Goal: Task Accomplishment & Management: Manage account settings

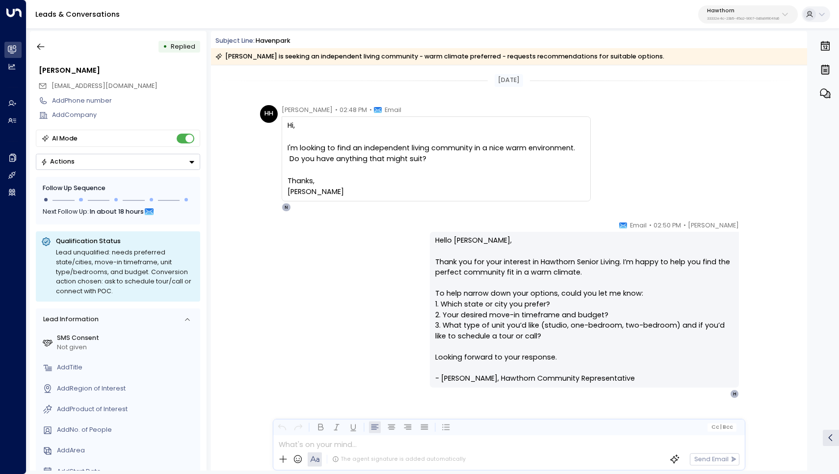
scroll to position [7, 0]
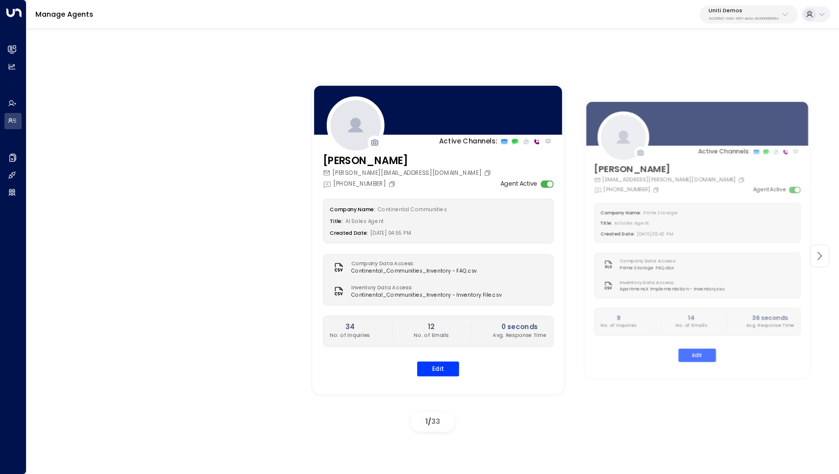
click at [818, 253] on icon at bounding box center [820, 256] width 12 height 12
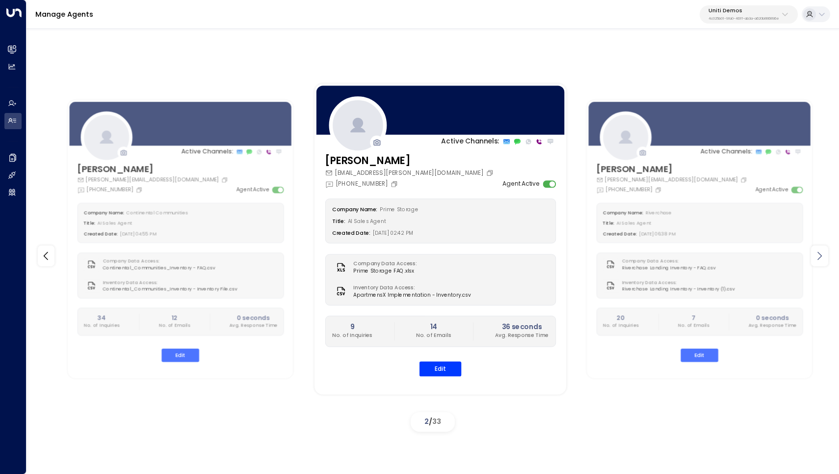
click at [818, 253] on icon at bounding box center [820, 256] width 12 height 12
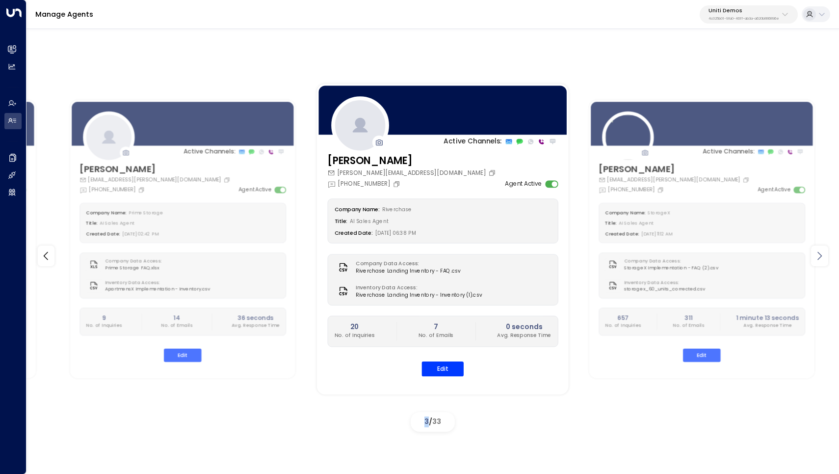
click at [818, 253] on icon at bounding box center [820, 256] width 12 height 12
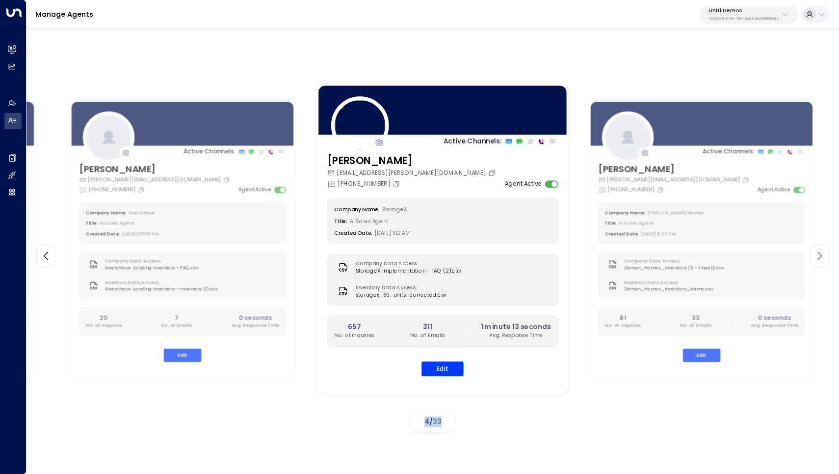
click at [818, 253] on icon at bounding box center [820, 256] width 12 height 12
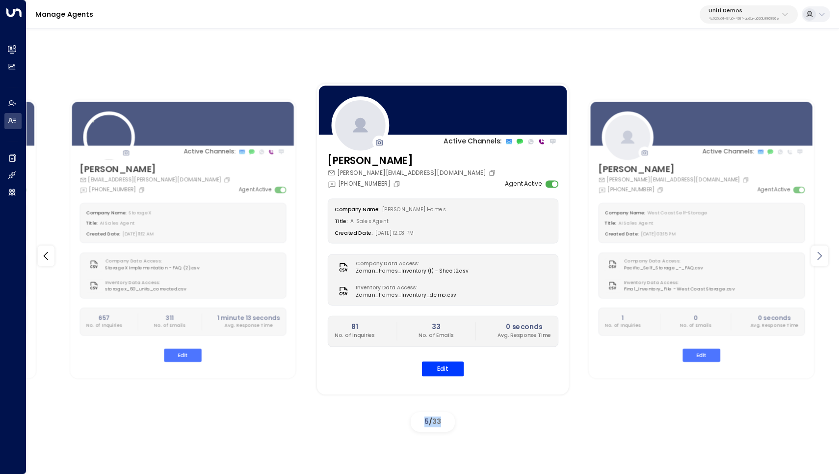
click at [818, 253] on icon at bounding box center [820, 256] width 12 height 12
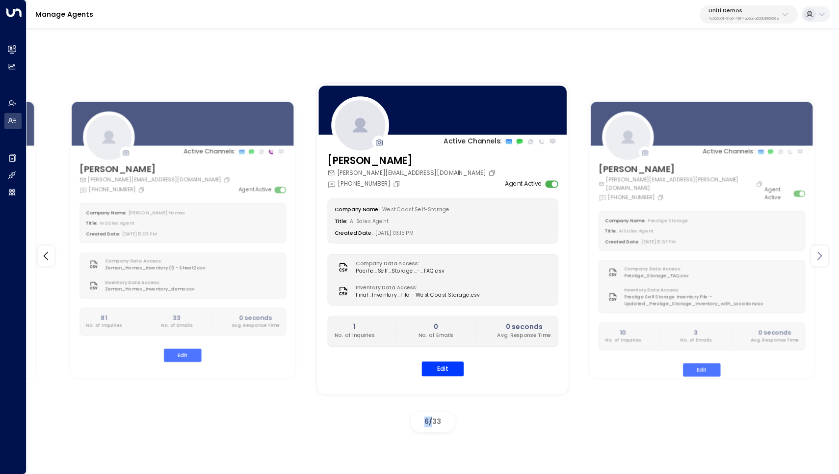
click at [818, 253] on icon at bounding box center [820, 256] width 12 height 12
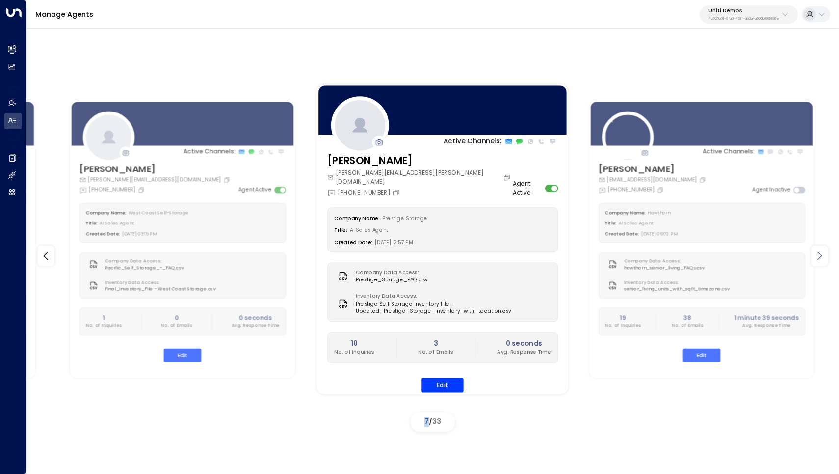
click at [818, 253] on icon at bounding box center [820, 256] width 12 height 12
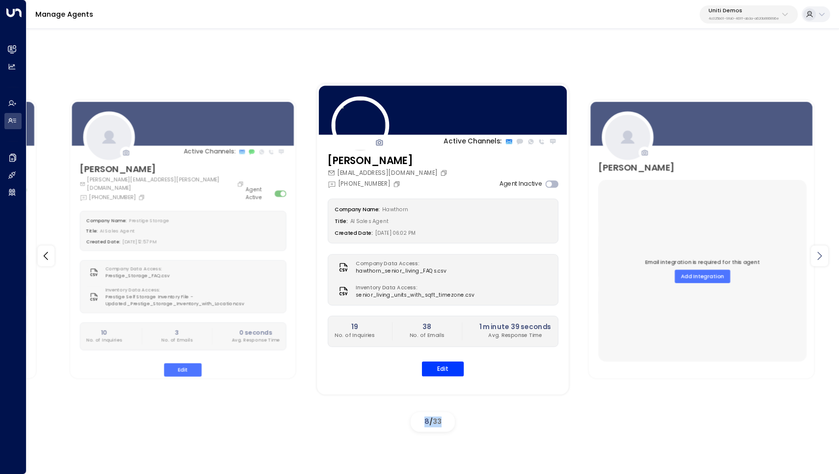
click at [818, 253] on icon at bounding box center [820, 256] width 12 height 12
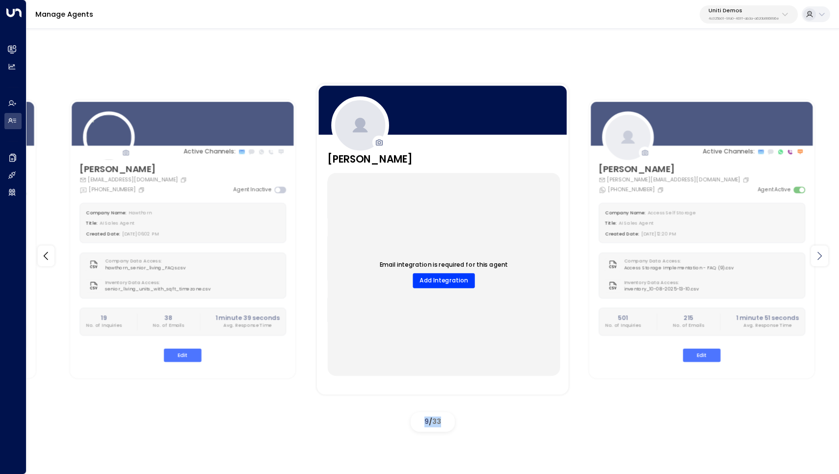
click at [818, 253] on icon at bounding box center [820, 256] width 12 height 12
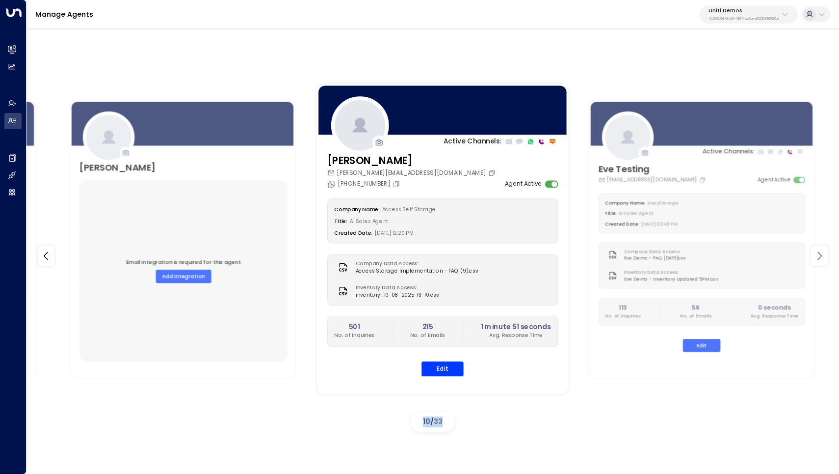
click at [818, 253] on icon at bounding box center [820, 256] width 12 height 12
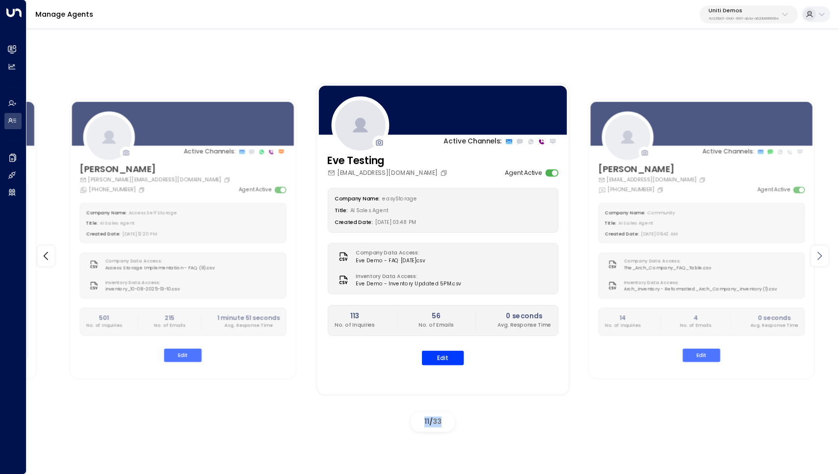
click at [818, 253] on icon at bounding box center [820, 256] width 12 height 12
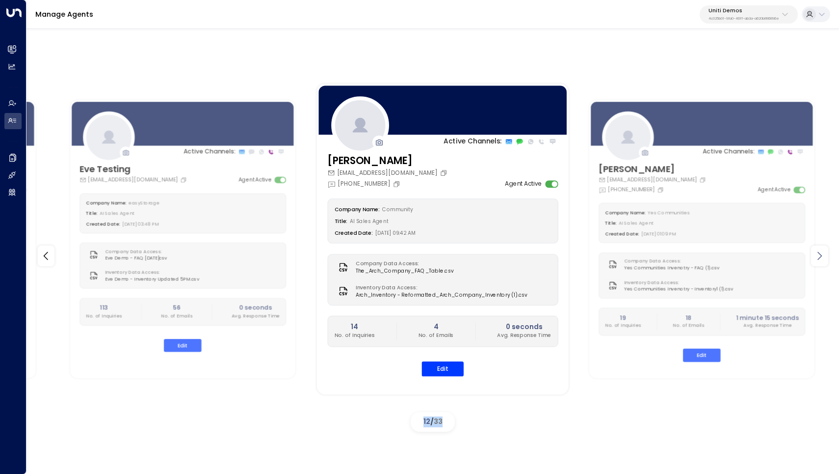
click at [818, 253] on icon at bounding box center [820, 256] width 12 height 12
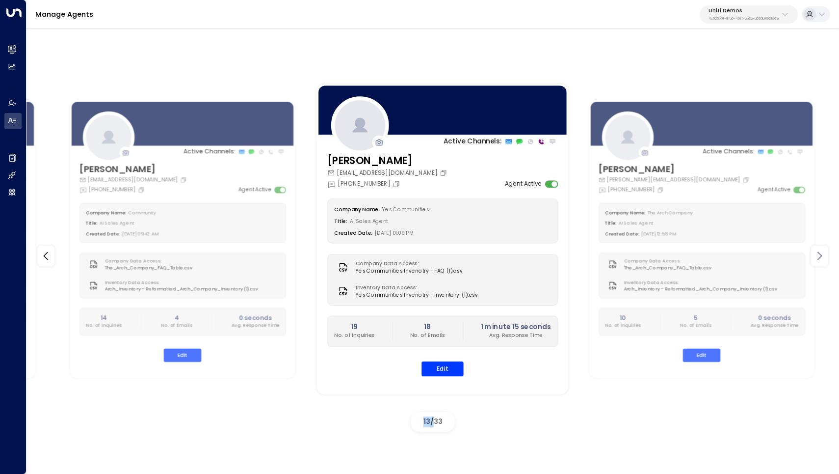
click at [818, 253] on icon at bounding box center [820, 256] width 12 height 12
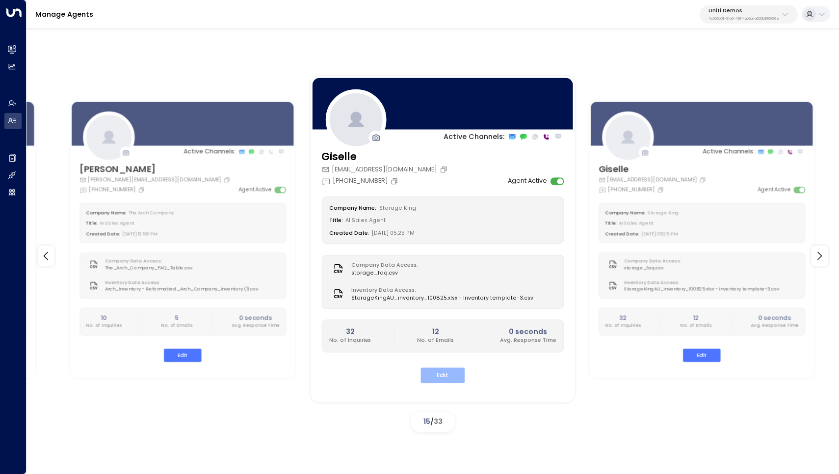
click at [439, 368] on button "Edit" at bounding box center [443, 375] width 44 height 15
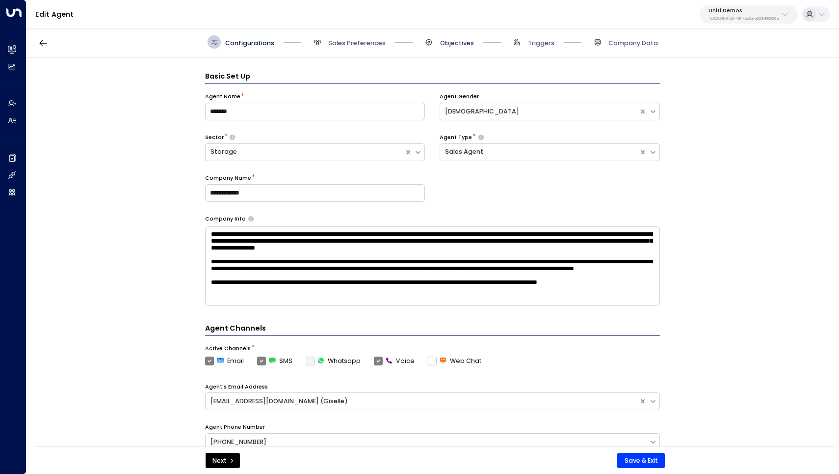
click at [448, 43] on span "Objectives" at bounding box center [457, 43] width 34 height 9
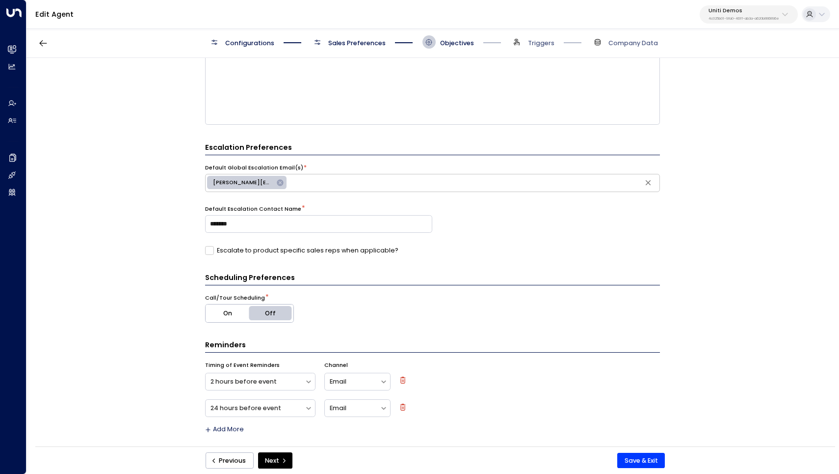
scroll to position [191, 0]
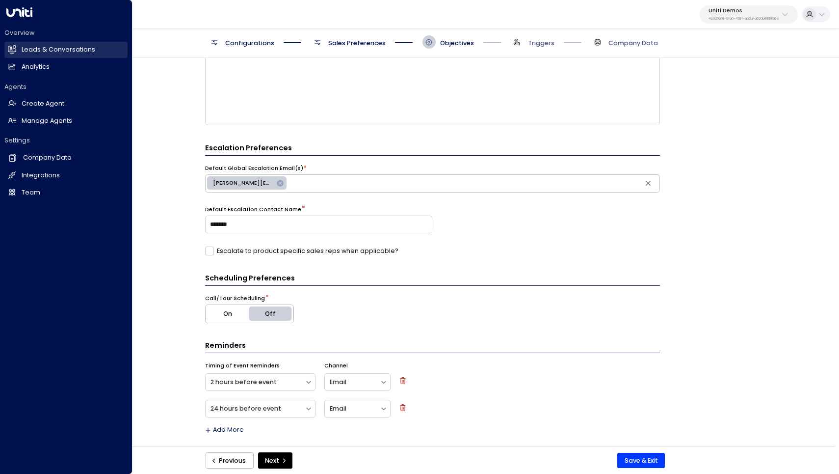
click at [71, 45] on link "Leads & Conversations Leads & Conversations" at bounding box center [65, 50] width 123 height 16
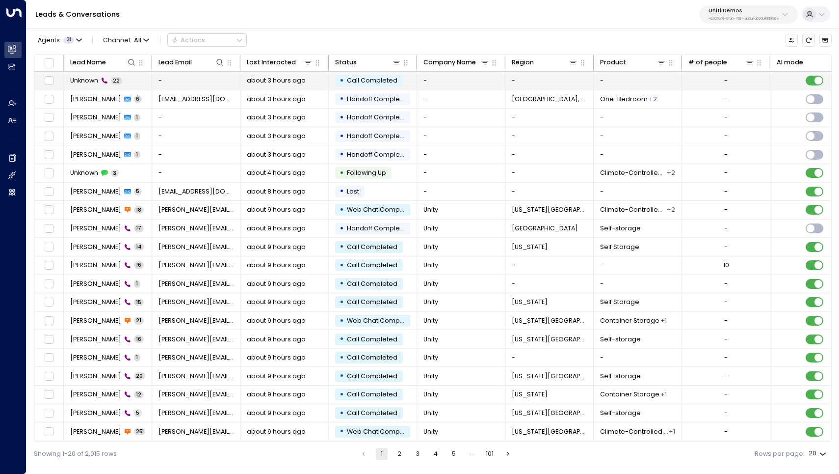
click at [103, 80] on icon at bounding box center [105, 81] width 6 height 6
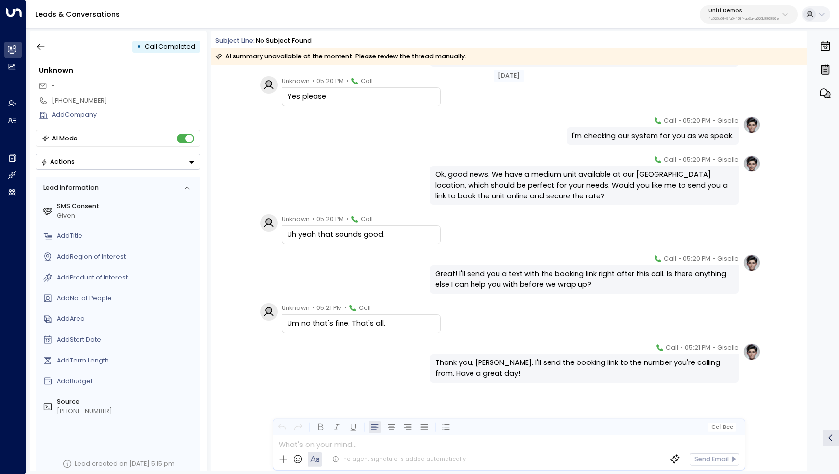
scroll to position [658, 0]
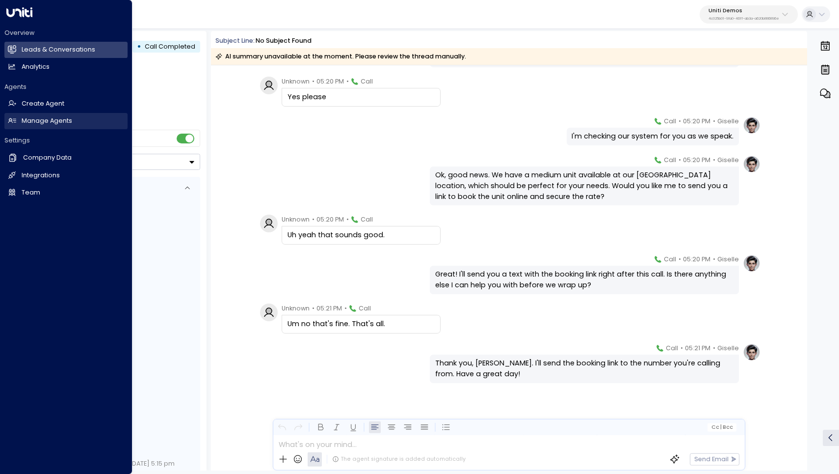
click at [36, 116] on h2 "Manage Agents" at bounding box center [47, 120] width 51 height 9
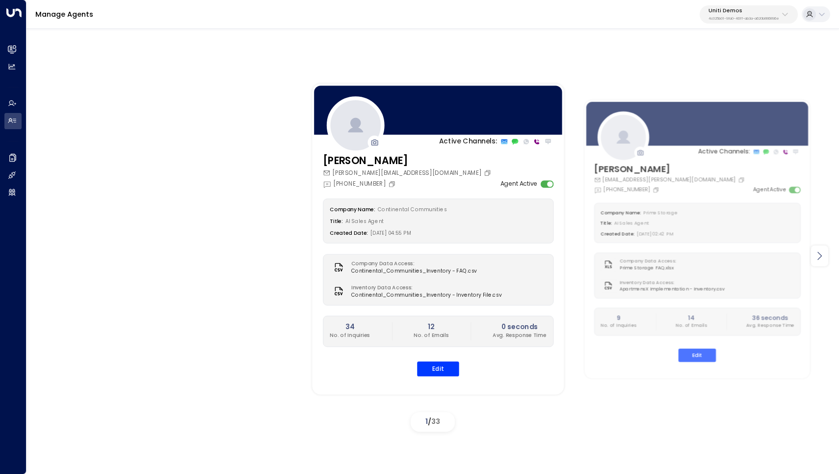
click at [822, 256] on icon at bounding box center [820, 255] width 4 height 8
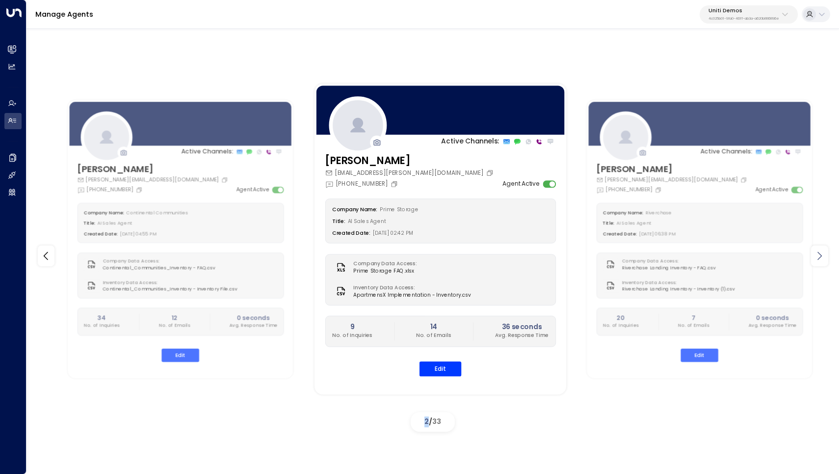
click at [822, 256] on icon at bounding box center [820, 255] width 4 height 8
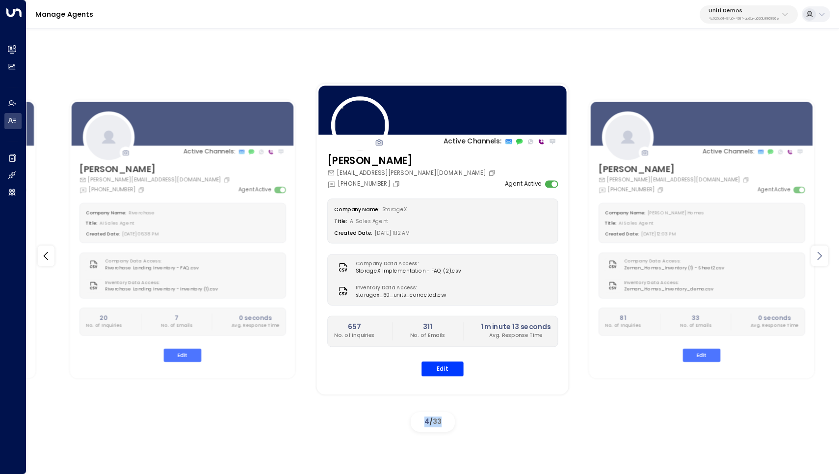
click at [822, 256] on icon at bounding box center [820, 255] width 4 height 8
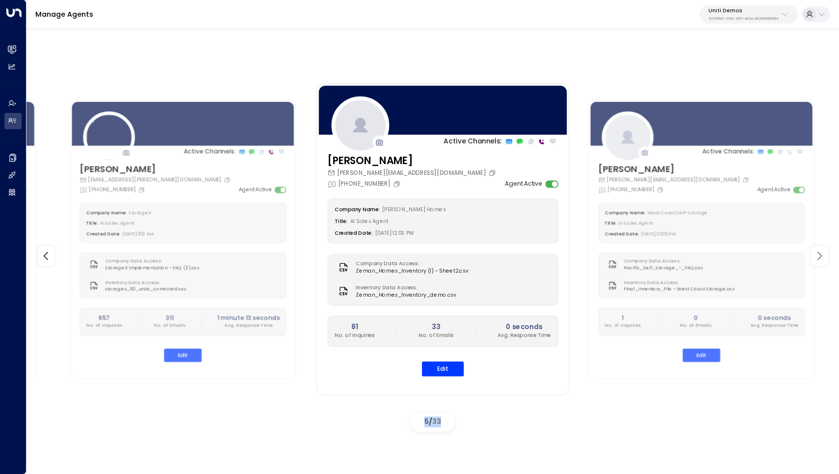
click at [822, 256] on icon at bounding box center [820, 255] width 4 height 8
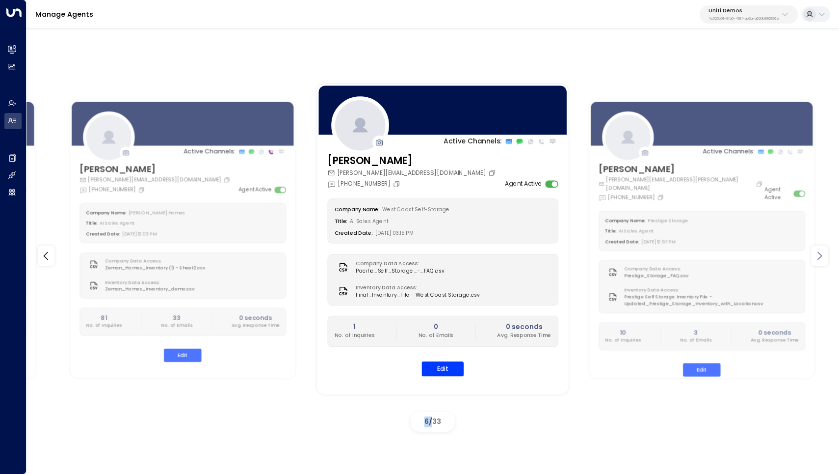
click at [822, 256] on icon at bounding box center [820, 255] width 4 height 8
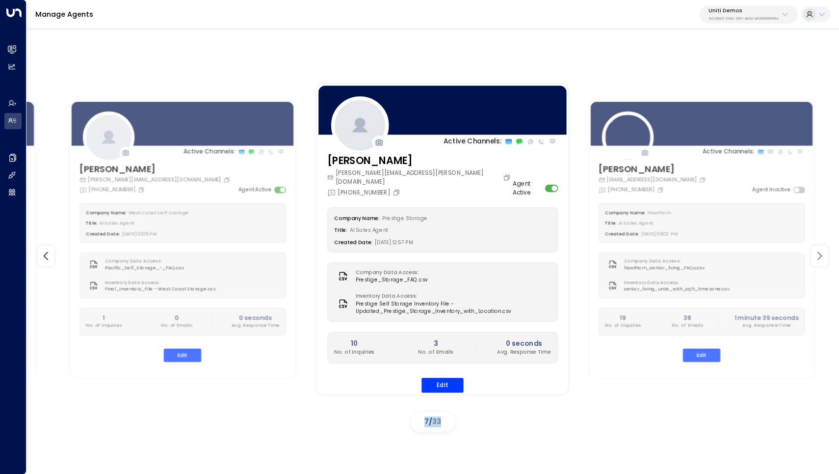
click at [822, 256] on icon at bounding box center [820, 255] width 4 height 8
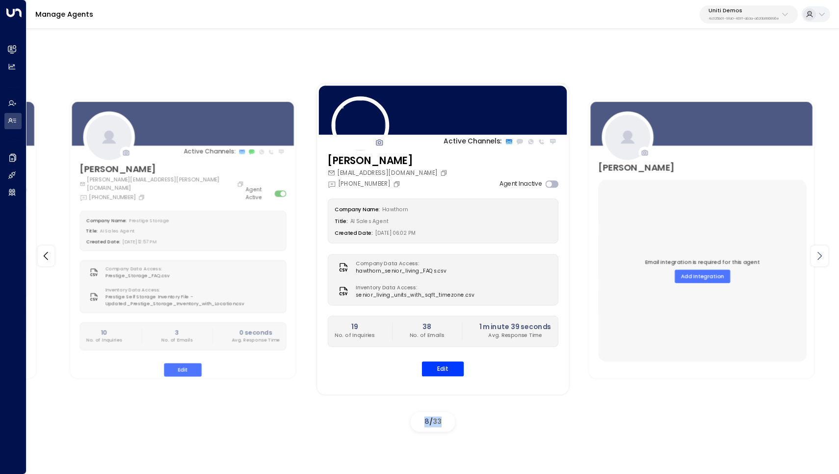
click at [822, 256] on icon at bounding box center [820, 255] width 4 height 8
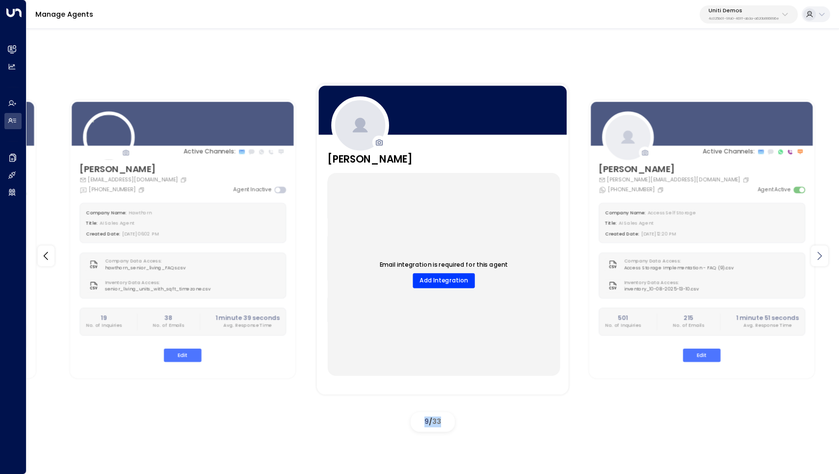
click at [822, 256] on icon at bounding box center [820, 255] width 4 height 8
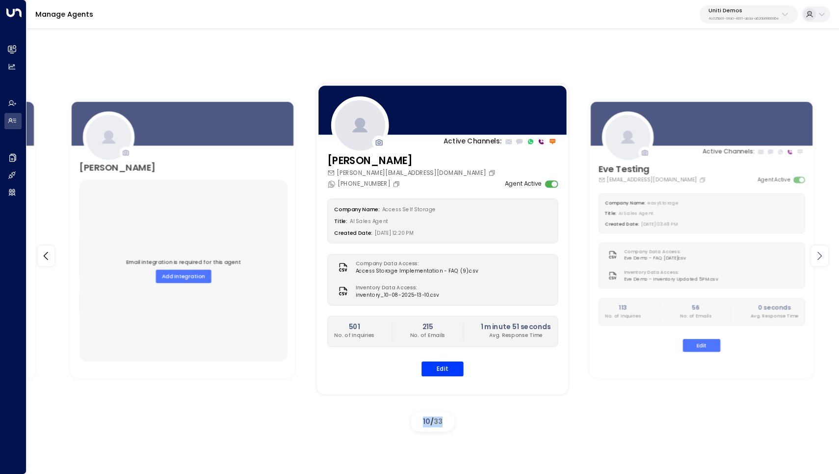
click at [822, 256] on icon at bounding box center [820, 255] width 4 height 8
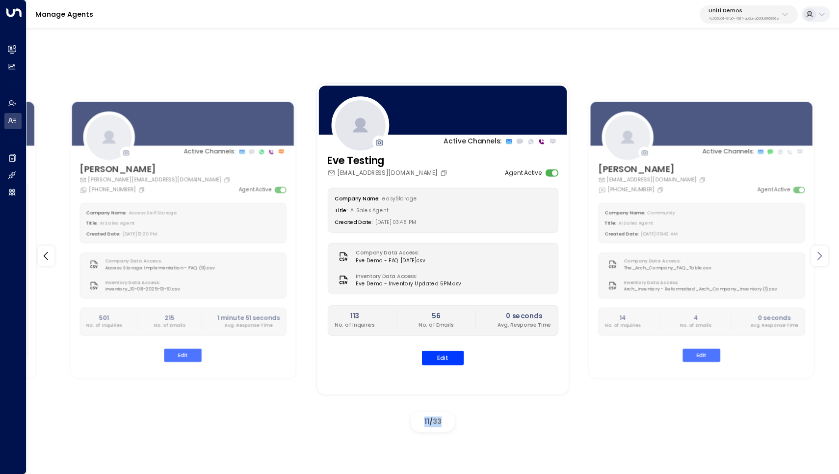
click at [822, 256] on icon at bounding box center [820, 255] width 4 height 8
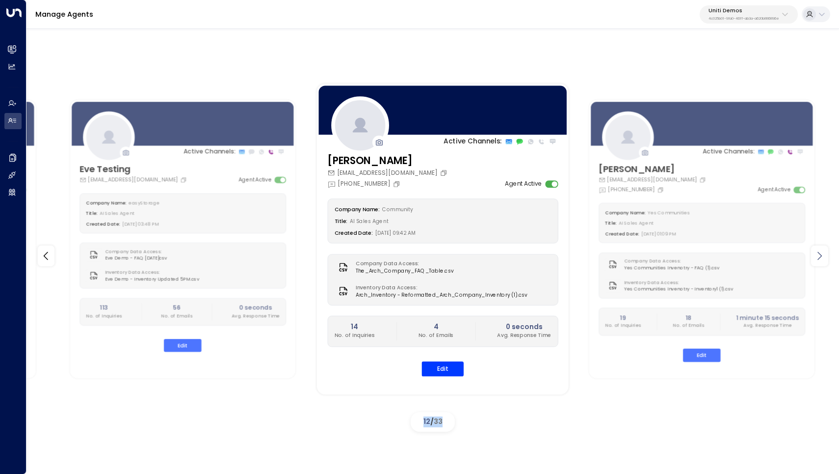
click at [822, 256] on icon at bounding box center [820, 255] width 4 height 8
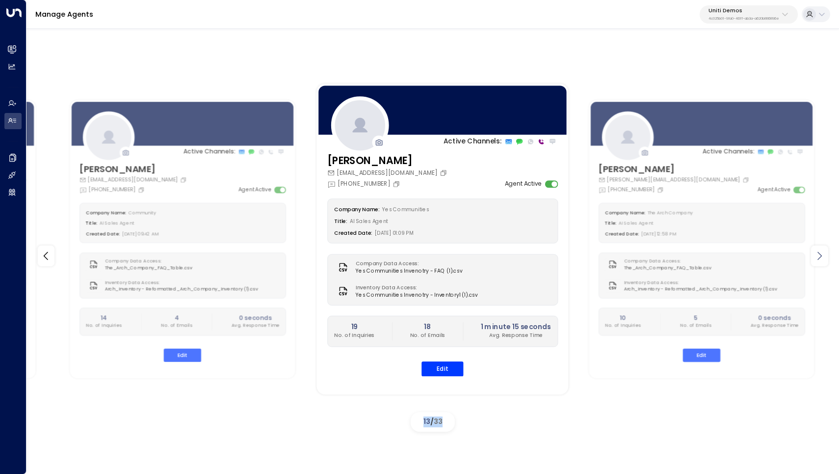
click at [822, 256] on icon at bounding box center [820, 255] width 4 height 8
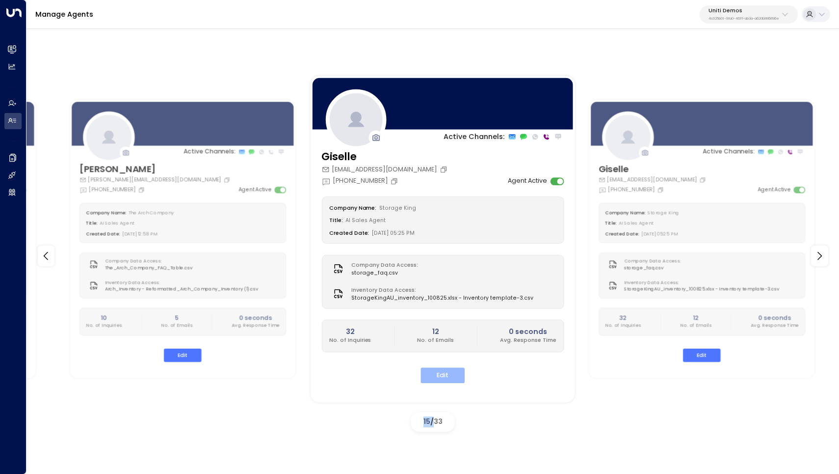
click at [448, 369] on button "Edit" at bounding box center [443, 375] width 44 height 15
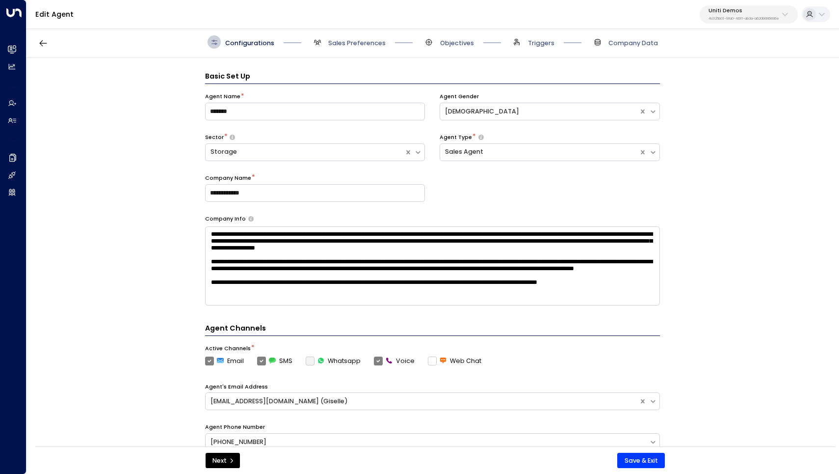
scroll to position [13, 0]
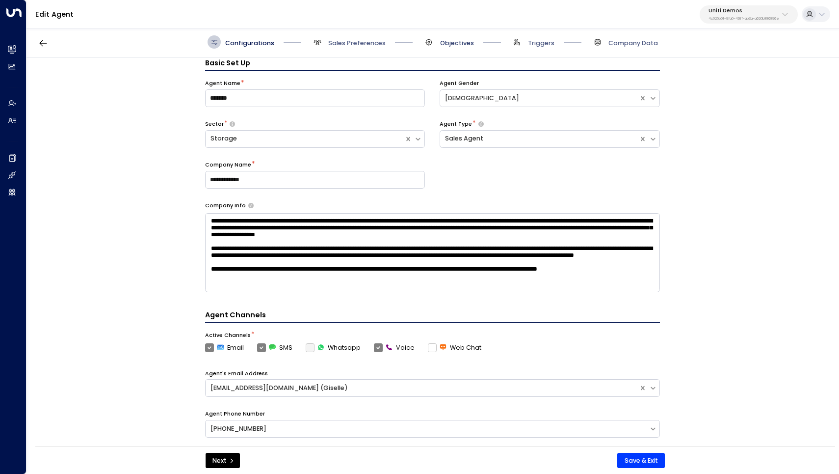
click at [448, 41] on span "Objectives" at bounding box center [457, 43] width 34 height 9
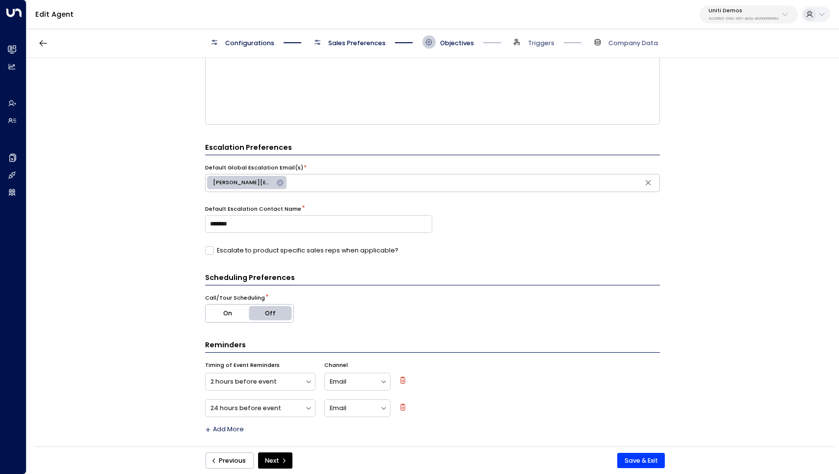
scroll to position [191, 0]
click at [349, 48] on span "Sales Preferences" at bounding box center [348, 41] width 75 height 13
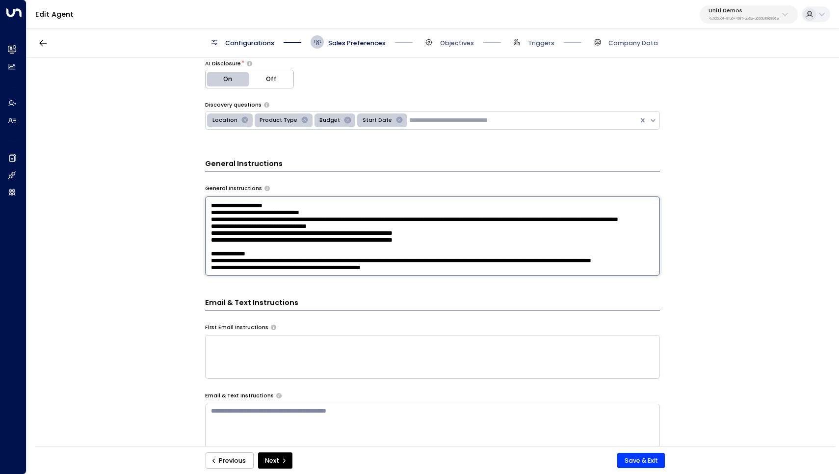
scroll to position [133, 0]
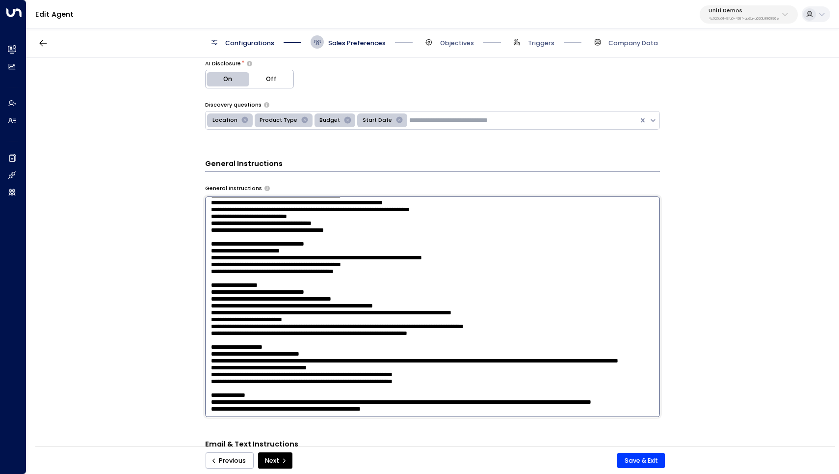
click at [439, 220] on textarea at bounding box center [432, 306] width 455 height 220
drag, startPoint x: 430, startPoint y: 282, endPoint x: 527, endPoint y: 280, distance: 96.7
click at [527, 280] on textarea at bounding box center [432, 306] width 455 height 220
type textarea "**********"
click at [648, 459] on button "Save & Exit" at bounding box center [641, 461] width 48 height 16
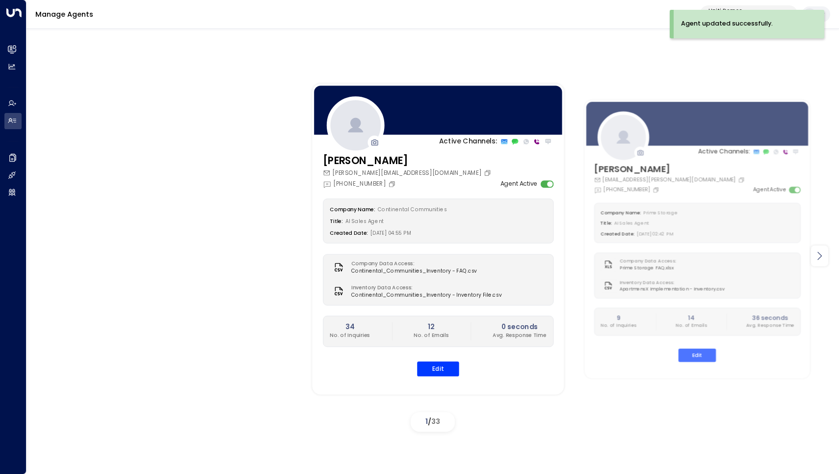
click at [822, 260] on icon at bounding box center [820, 256] width 12 height 12
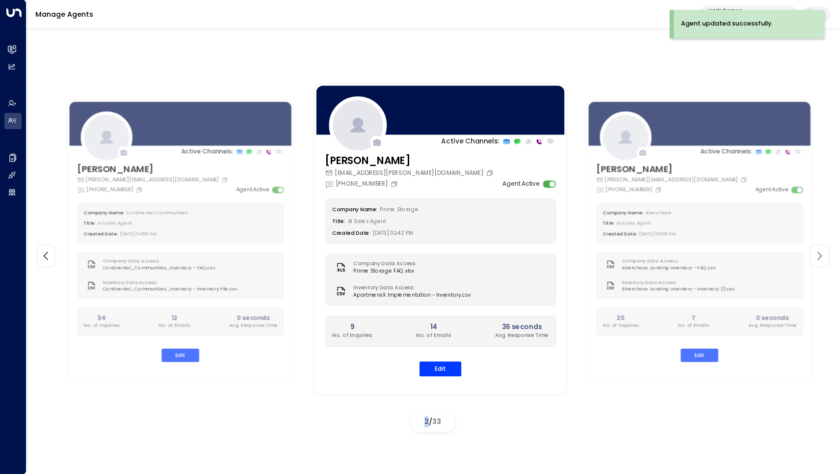
click at [822, 260] on icon at bounding box center [820, 256] width 12 height 12
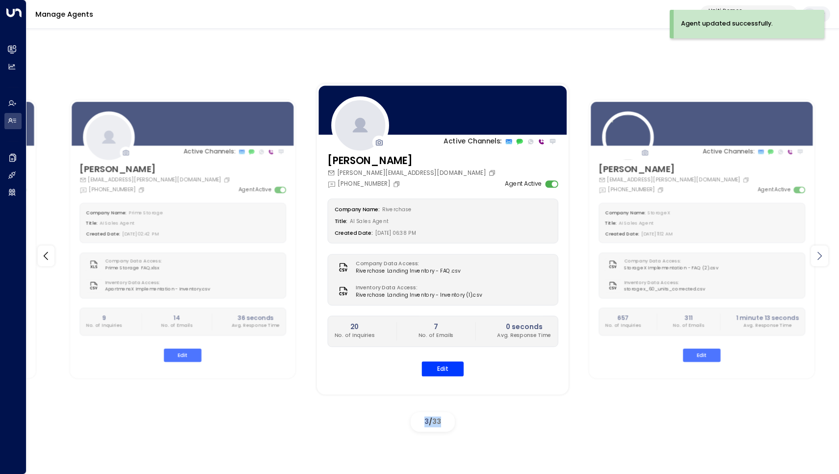
click at [822, 260] on icon at bounding box center [820, 256] width 12 height 12
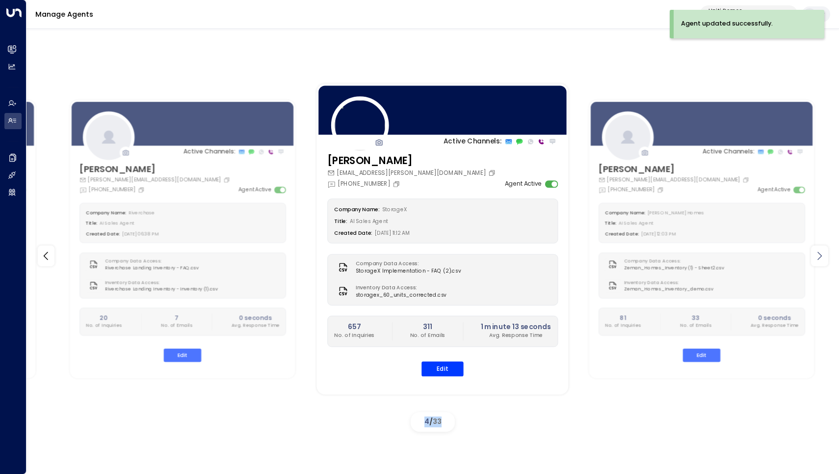
click at [822, 260] on icon at bounding box center [820, 256] width 12 height 12
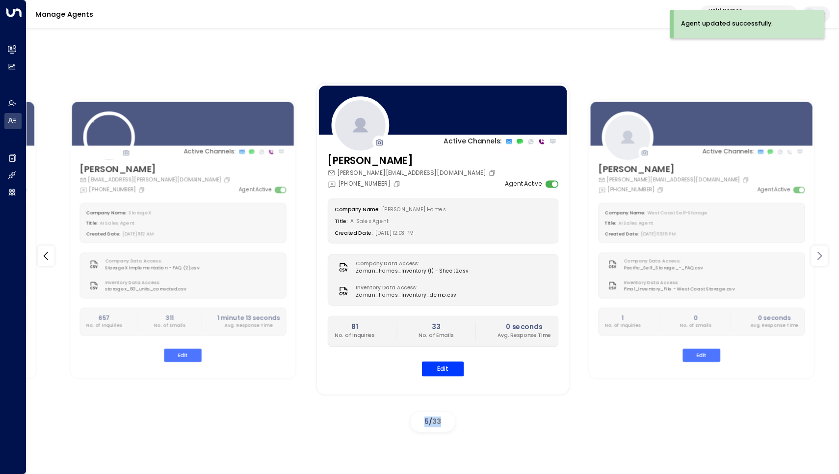
click at [822, 260] on icon at bounding box center [820, 256] width 12 height 12
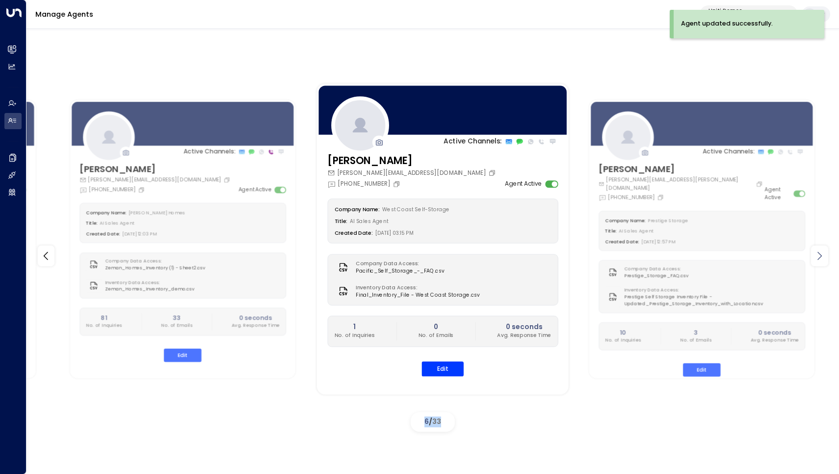
click at [822, 260] on icon at bounding box center [820, 256] width 12 height 12
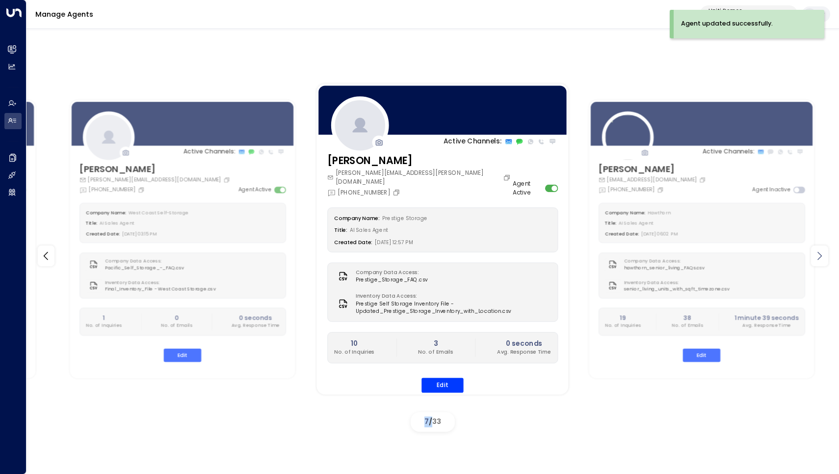
click at [822, 260] on icon at bounding box center [820, 256] width 12 height 12
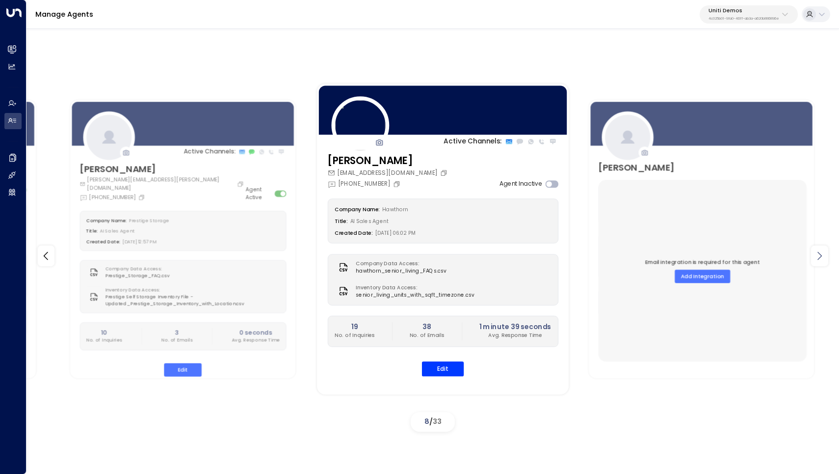
click at [822, 260] on icon at bounding box center [820, 256] width 12 height 12
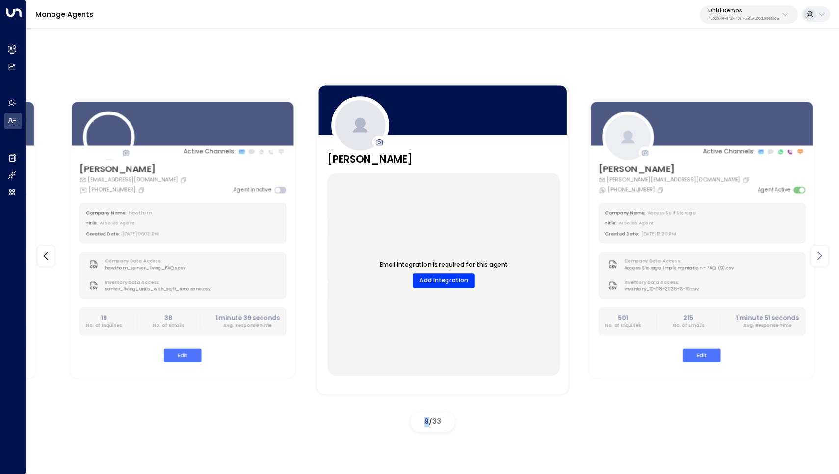
click at [822, 260] on icon at bounding box center [820, 256] width 12 height 12
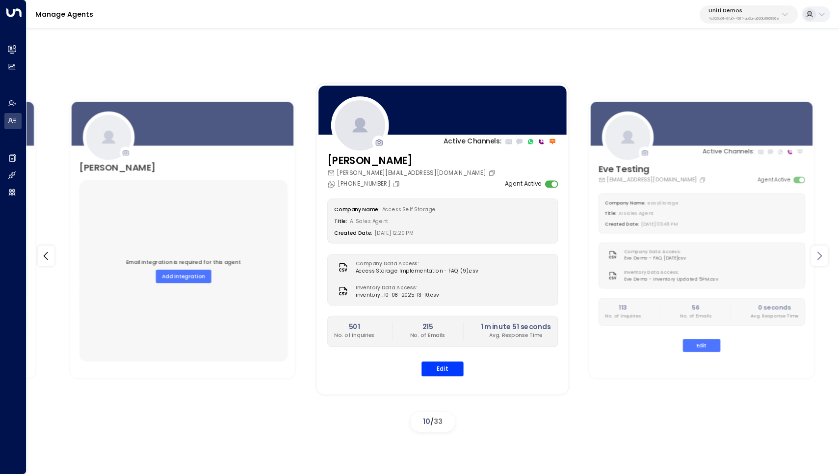
click at [822, 260] on icon at bounding box center [820, 256] width 12 height 12
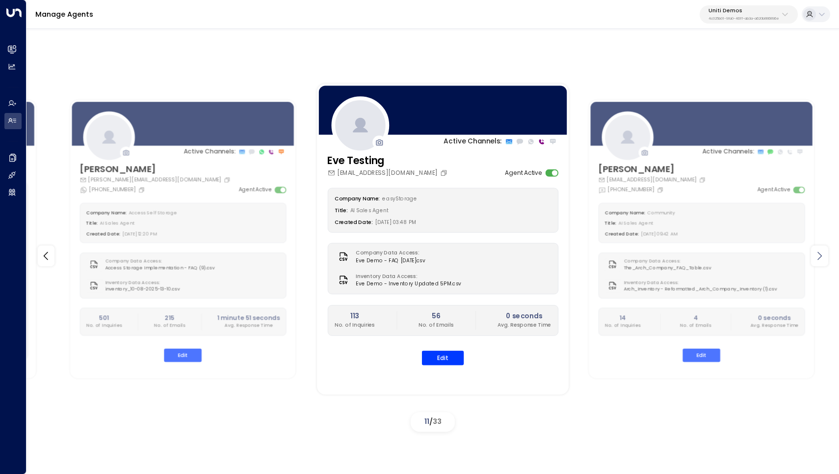
click at [822, 260] on icon at bounding box center [820, 256] width 12 height 12
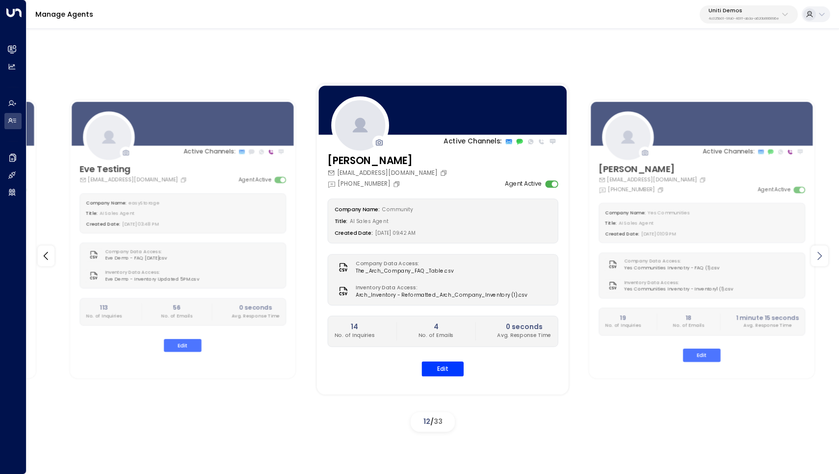
click at [822, 260] on icon at bounding box center [820, 256] width 12 height 12
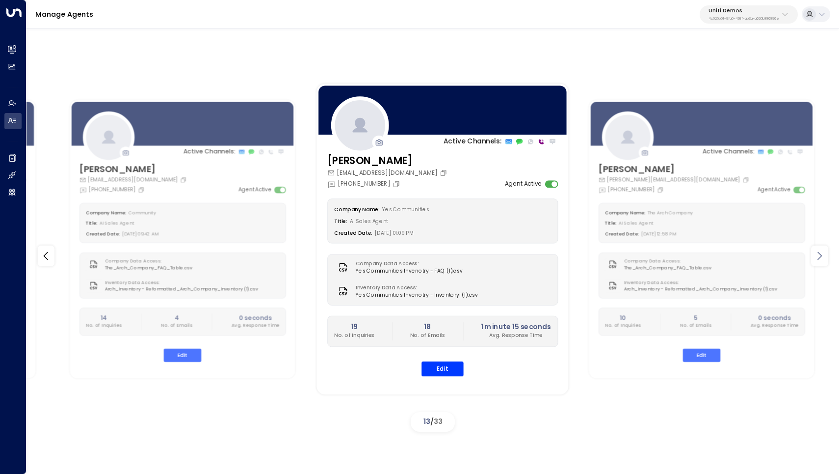
click at [822, 260] on icon at bounding box center [820, 256] width 12 height 12
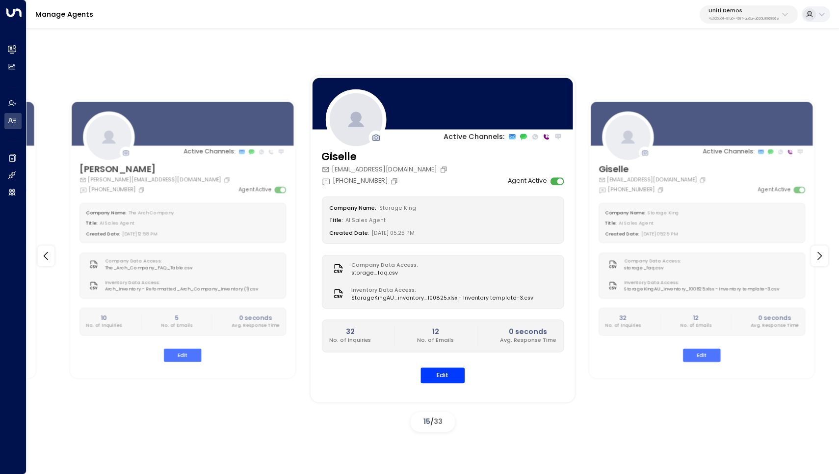
click at [441, 197] on div "Company Name: Storage King Title: AI Sales Agent Created Date: [DATE] 05:25 PM" at bounding box center [442, 220] width 242 height 47
click at [426, 179] on div "[PHONE_NUMBER]" at bounding box center [385, 179] width 128 height 11
click at [433, 373] on button "Edit" at bounding box center [443, 375] width 44 height 15
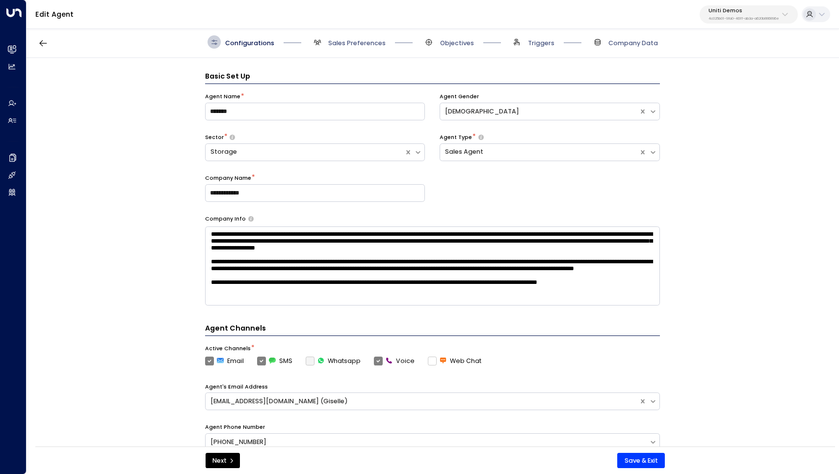
scroll to position [13, 0]
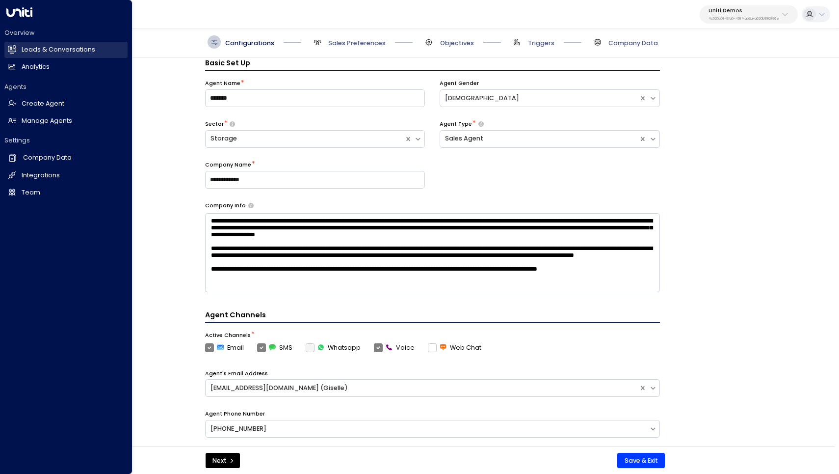
click at [73, 49] on h2 "Leads & Conversations" at bounding box center [59, 49] width 74 height 9
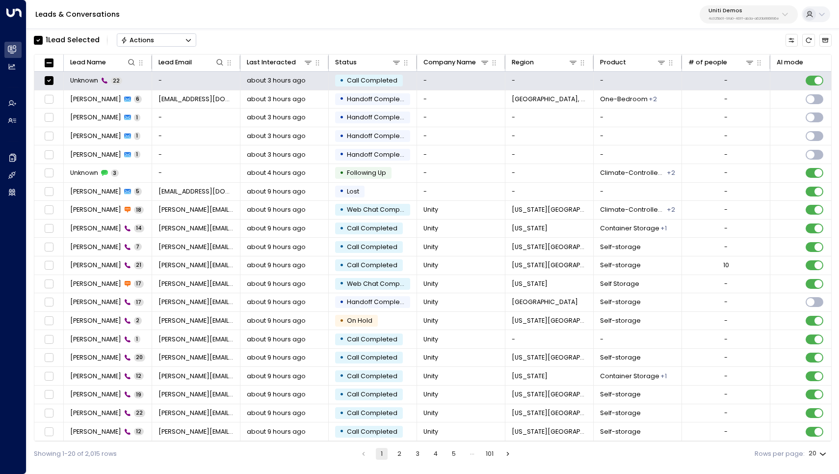
click at [190, 39] on icon "Button group with a nested menu" at bounding box center [188, 40] width 7 height 7
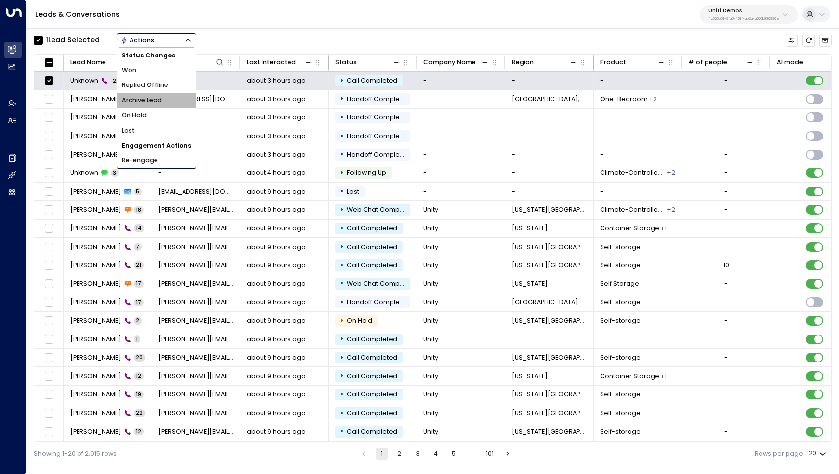
click at [166, 97] on li "Archive Lead" at bounding box center [156, 100] width 79 height 15
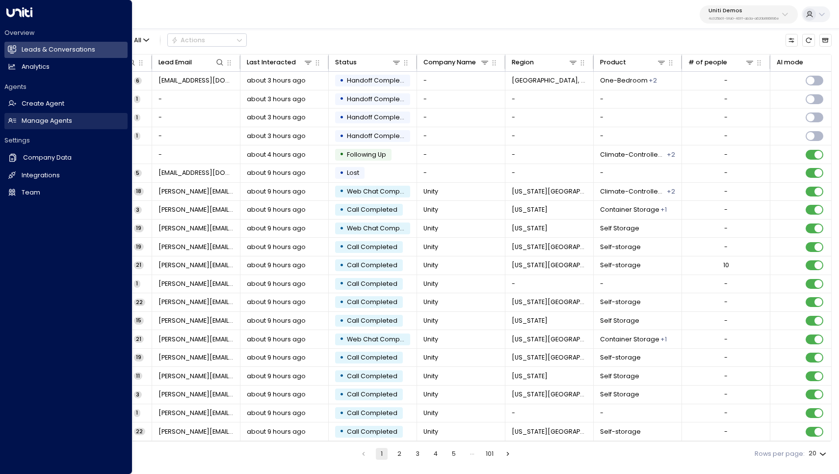
click at [34, 118] on h2 "Manage Agents" at bounding box center [47, 120] width 51 height 9
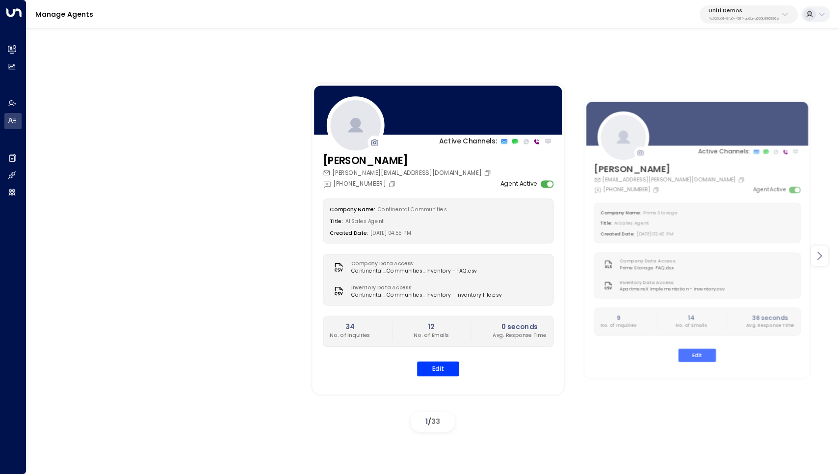
click at [815, 255] on icon at bounding box center [820, 256] width 12 height 12
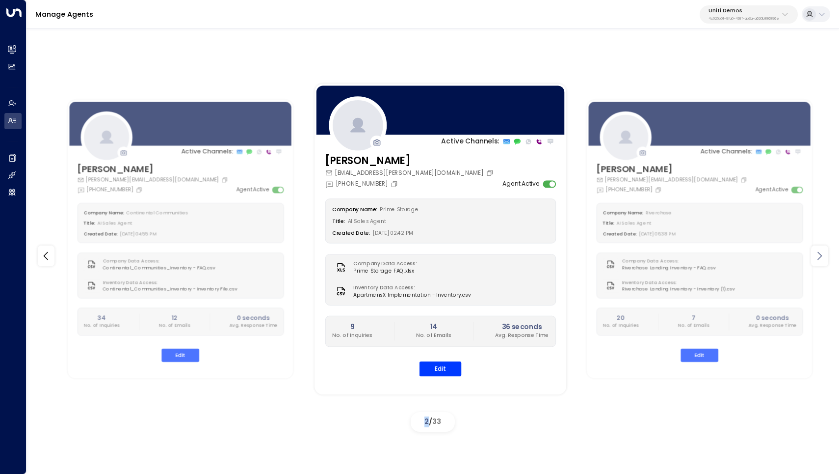
click at [815, 255] on icon at bounding box center [820, 256] width 12 height 12
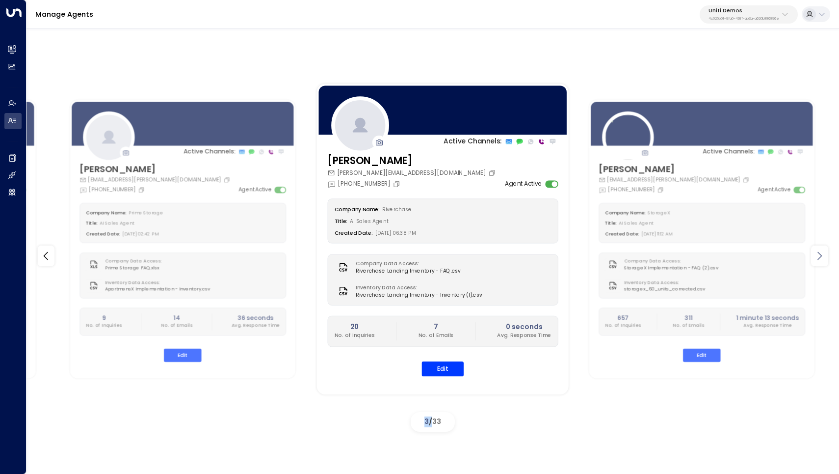
click at [815, 255] on icon at bounding box center [820, 256] width 12 height 12
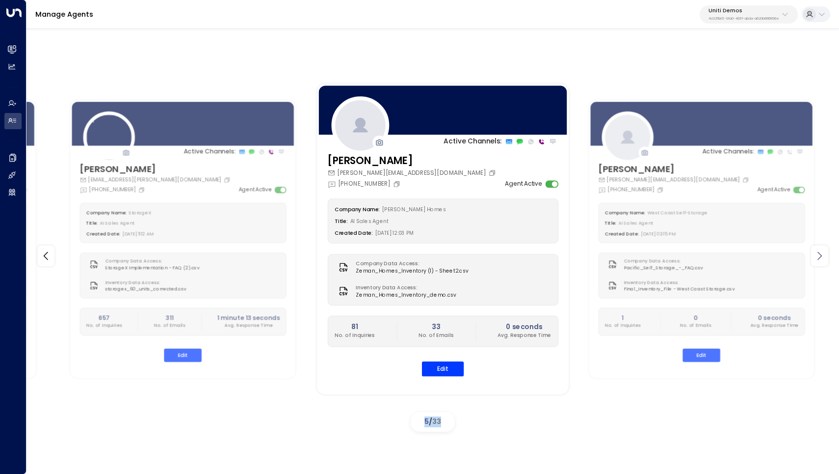
click at [815, 255] on icon at bounding box center [820, 256] width 12 height 12
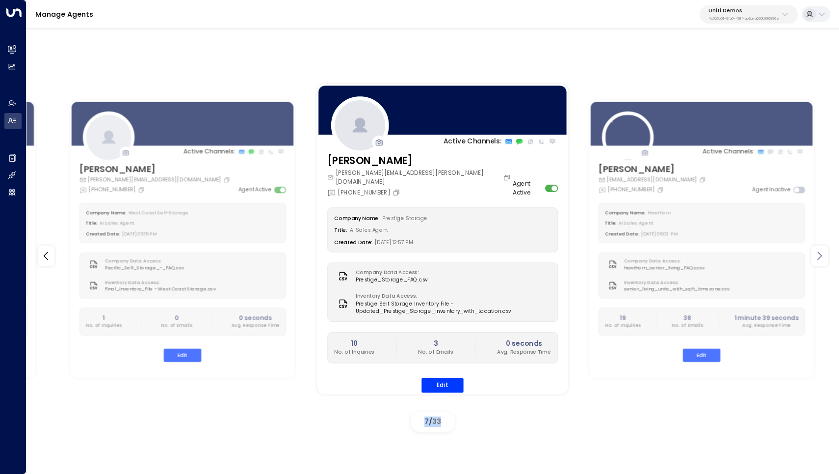
click at [815, 255] on icon at bounding box center [820, 256] width 12 height 12
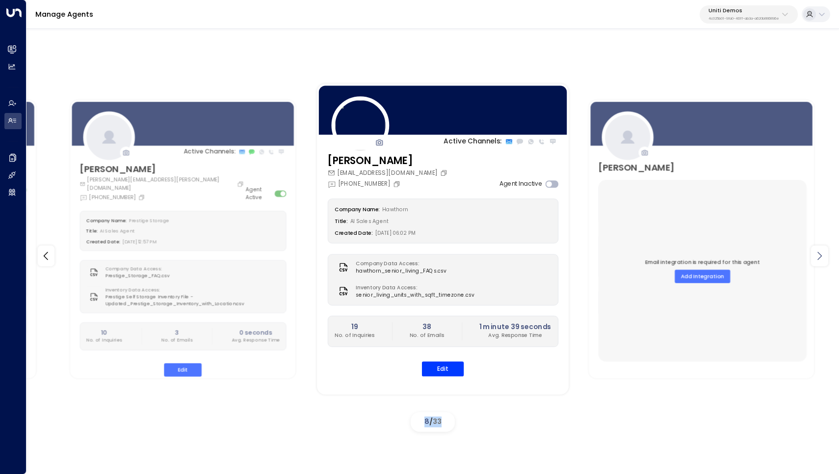
click at [815, 255] on icon at bounding box center [820, 256] width 12 height 12
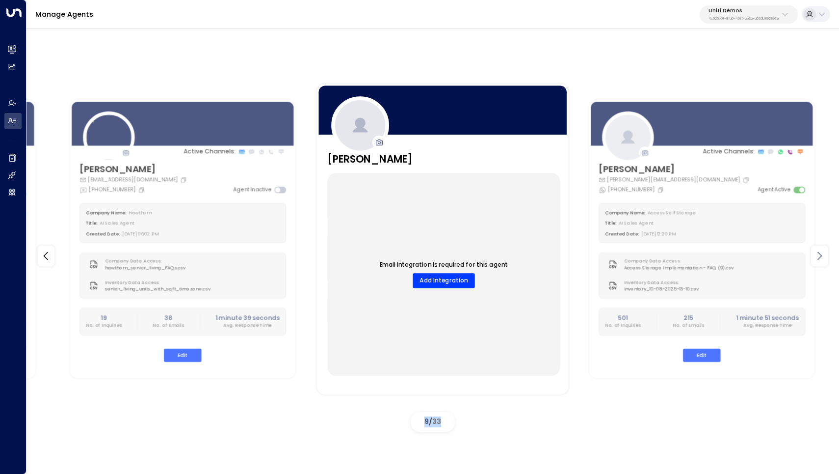
click at [815, 255] on icon at bounding box center [820, 256] width 12 height 12
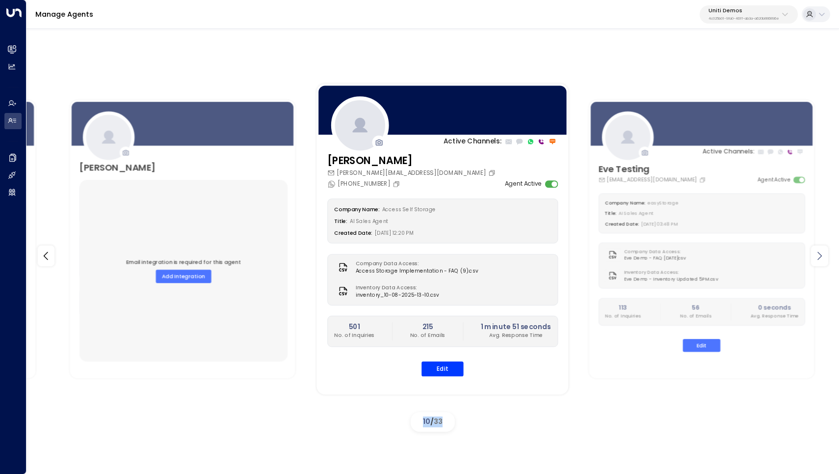
click at [815, 255] on icon at bounding box center [820, 256] width 12 height 12
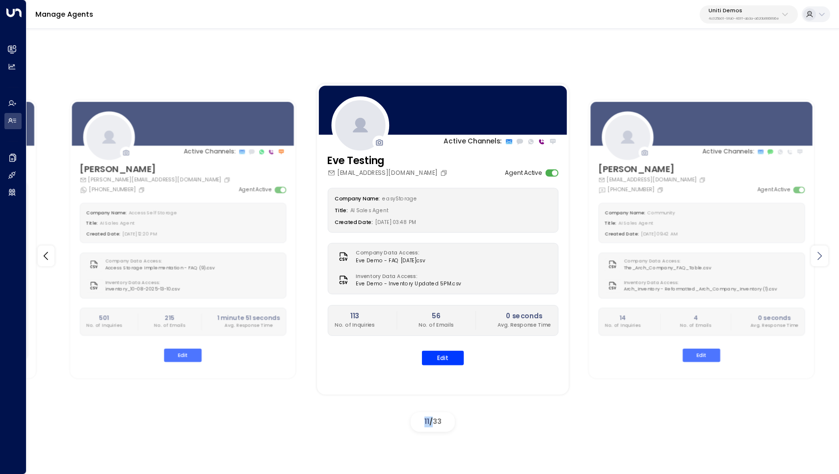
click at [815, 255] on icon at bounding box center [820, 256] width 12 height 12
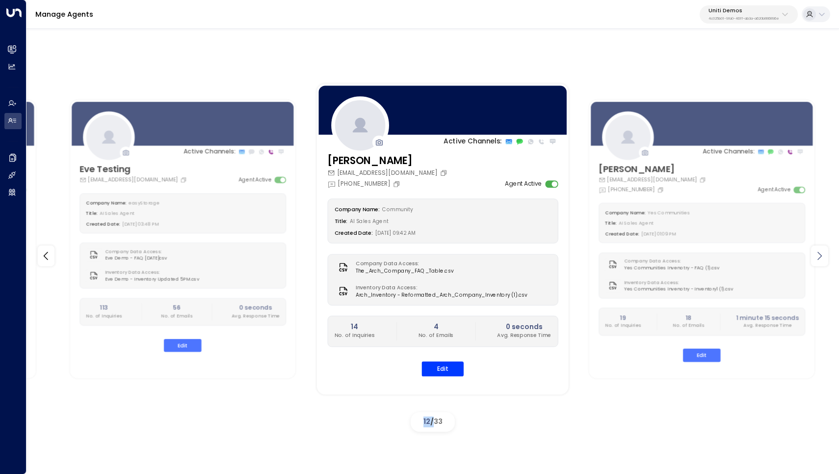
click at [815, 255] on icon at bounding box center [820, 256] width 12 height 12
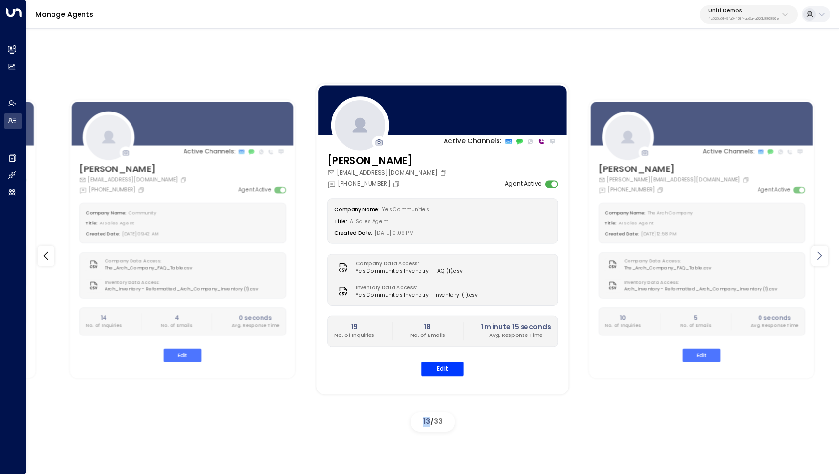
click at [815, 255] on icon at bounding box center [820, 256] width 12 height 12
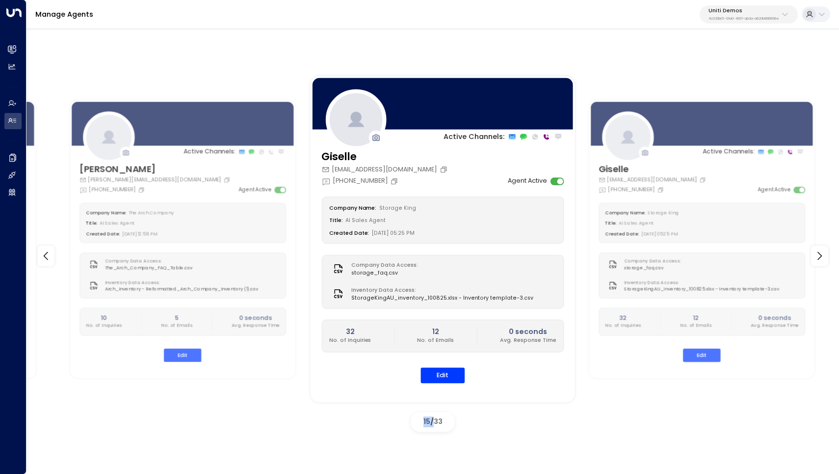
click at [466, 238] on div "Company Name: Storage King Title: AI Sales Agent Created Date: [DATE] 05:25 PM" at bounding box center [442, 220] width 242 height 47
click at [438, 369] on button "Edit" at bounding box center [443, 375] width 44 height 15
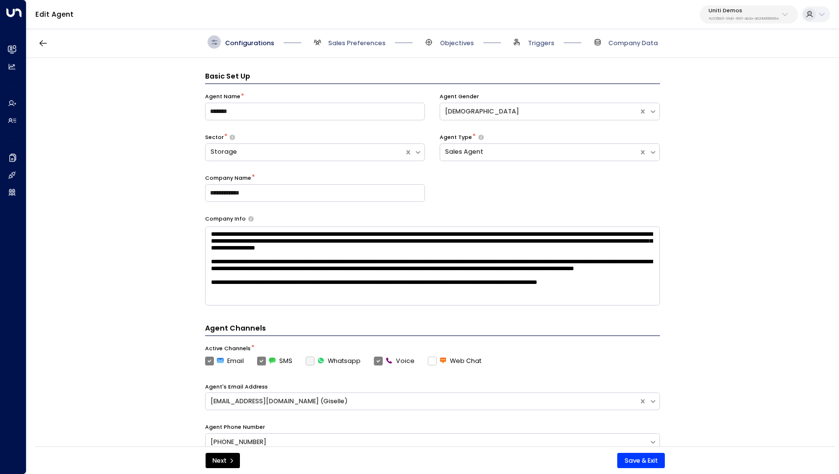
scroll to position [13, 0]
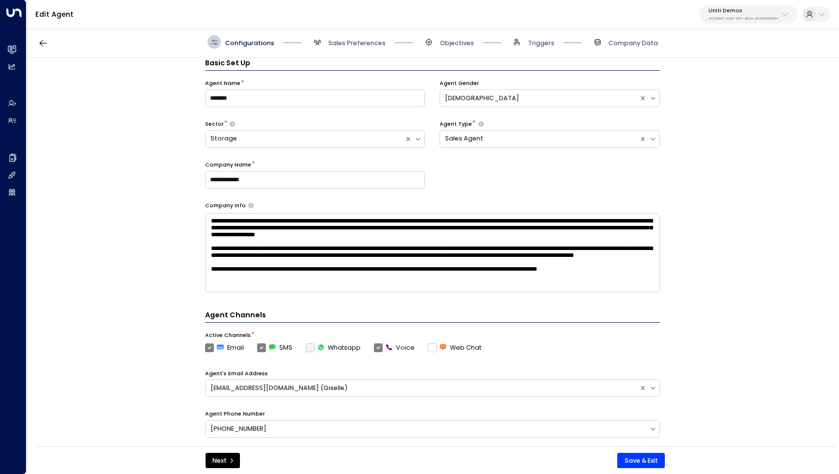
click at [449, 48] on span "Objectives" at bounding box center [449, 41] width 52 height 13
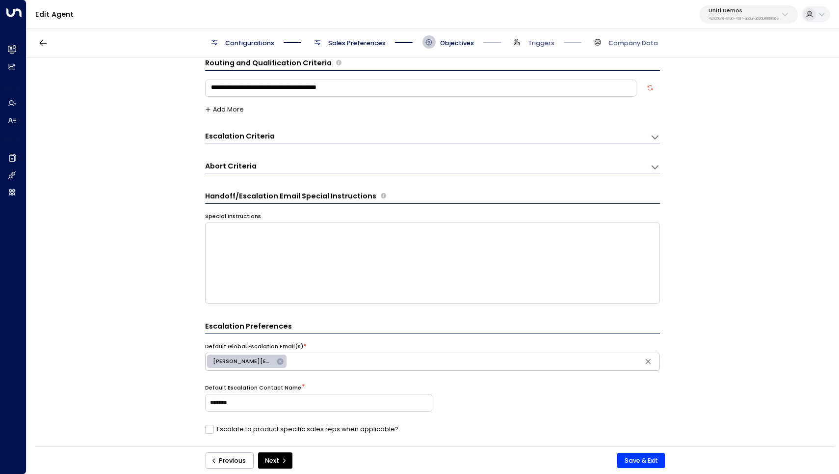
click at [350, 44] on span "Sales Preferences" at bounding box center [356, 43] width 57 height 9
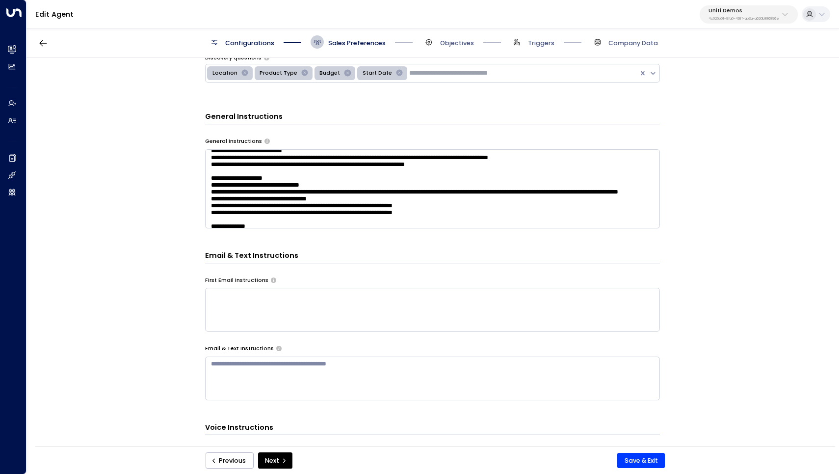
scroll to position [133, 0]
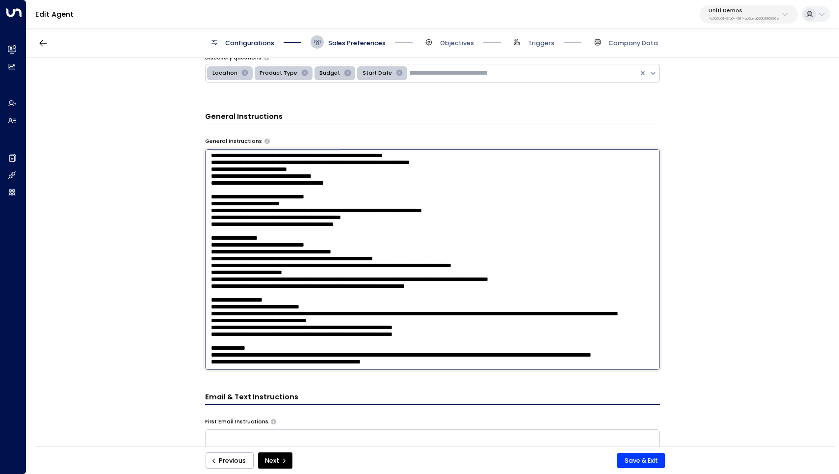
drag, startPoint x: 208, startPoint y: 201, endPoint x: 450, endPoint y: 240, distance: 245.6
click at [450, 240] on textarea at bounding box center [432, 259] width 455 height 220
click at [573, 236] on textarea at bounding box center [432, 259] width 455 height 220
drag, startPoint x: 572, startPoint y: 236, endPoint x: 204, endPoint y: 238, distance: 368.1
click at [205, 238] on textarea at bounding box center [432, 259] width 455 height 220
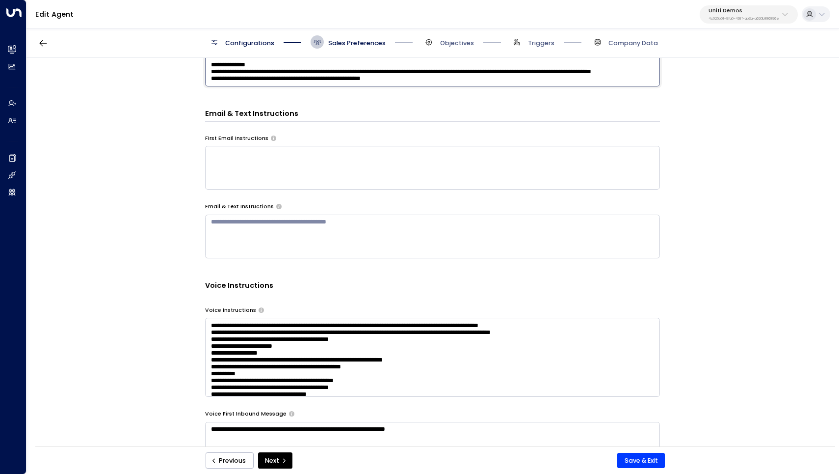
scroll to position [599, 0]
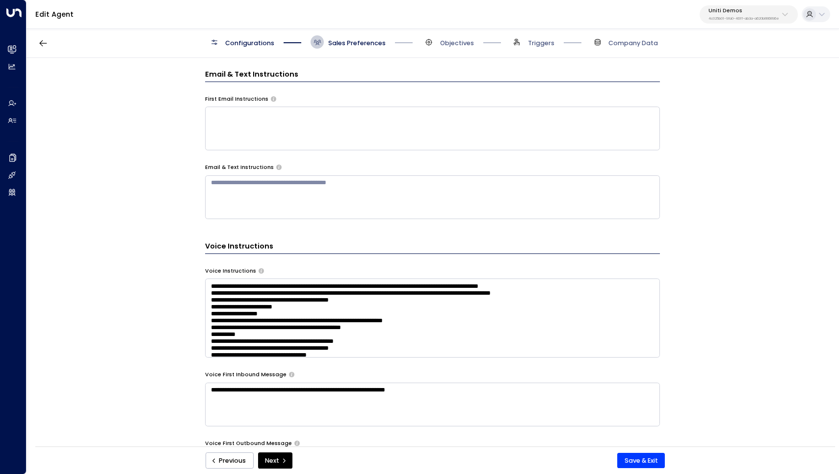
click at [460, 307] on textarea at bounding box center [432, 317] width 455 height 79
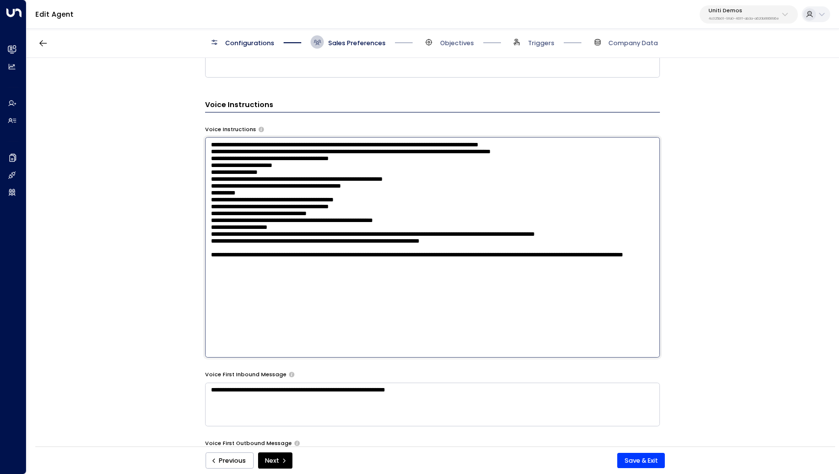
click at [383, 140] on textarea at bounding box center [432, 247] width 455 height 220
click at [385, 153] on textarea at bounding box center [432, 247] width 455 height 220
click at [428, 150] on textarea at bounding box center [432, 247] width 455 height 220
drag, startPoint x: 409, startPoint y: 150, endPoint x: 570, endPoint y: 152, distance: 161.0
click at [570, 152] on textarea at bounding box center [432, 247] width 455 height 220
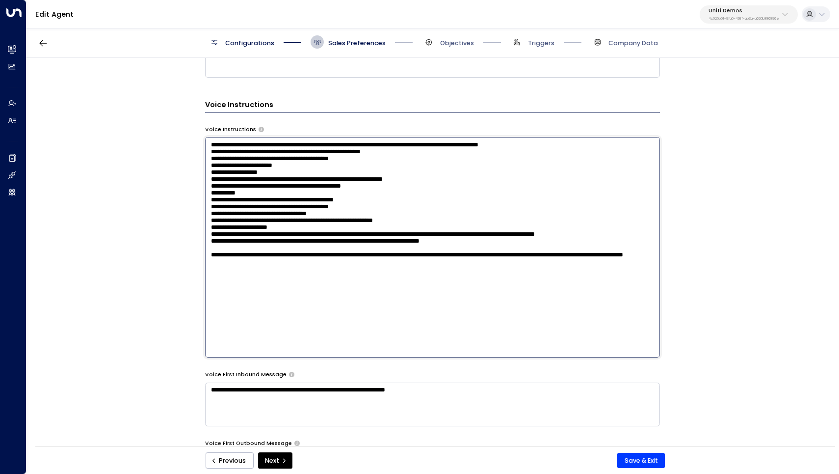
click at [302, 173] on textarea "**********" at bounding box center [432, 247] width 455 height 220
drag, startPoint x: 240, startPoint y: 185, endPoint x: 255, endPoint y: 185, distance: 15.7
click at [255, 185] on textarea "**********" at bounding box center [432, 247] width 455 height 220
click at [283, 203] on textarea at bounding box center [432, 247] width 455 height 220
click at [380, 216] on textarea at bounding box center [432, 247] width 455 height 220
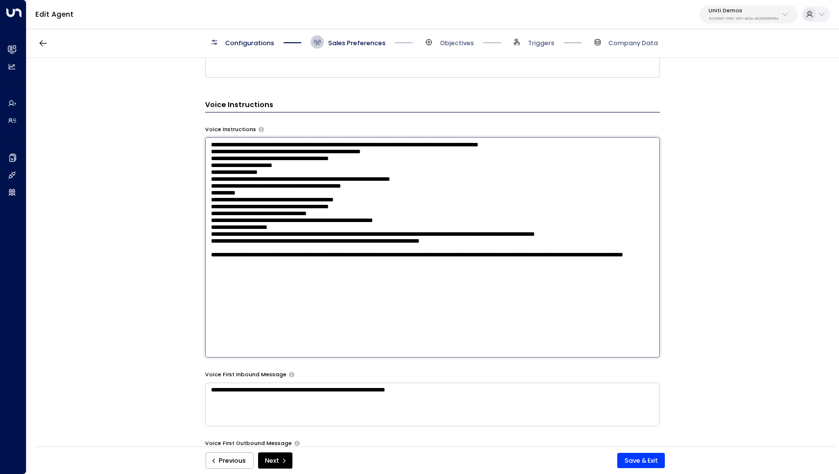
click at [378, 218] on textarea at bounding box center [432, 247] width 455 height 220
click at [374, 226] on textarea at bounding box center [432, 247] width 455 height 220
click at [373, 238] on textarea at bounding box center [432, 247] width 455 height 220
click at [369, 250] on textarea at bounding box center [432, 247] width 455 height 220
click at [382, 257] on textarea at bounding box center [432, 247] width 455 height 220
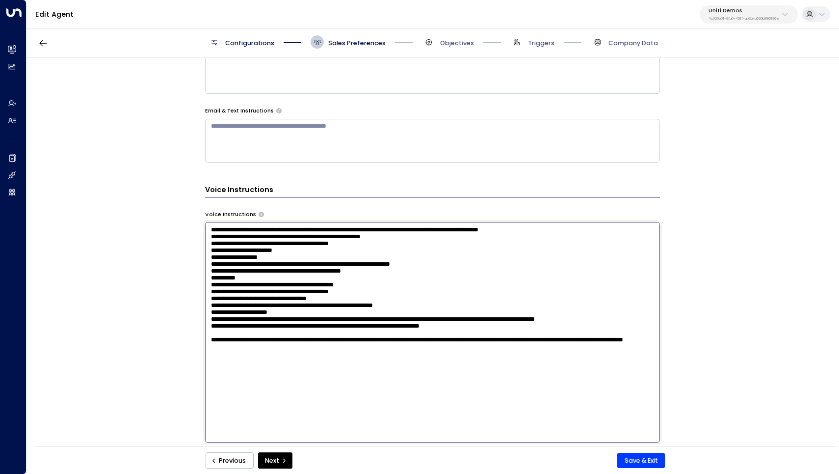
scroll to position [513, 0]
click at [209, 343] on textarea at bounding box center [432, 332] width 455 height 220
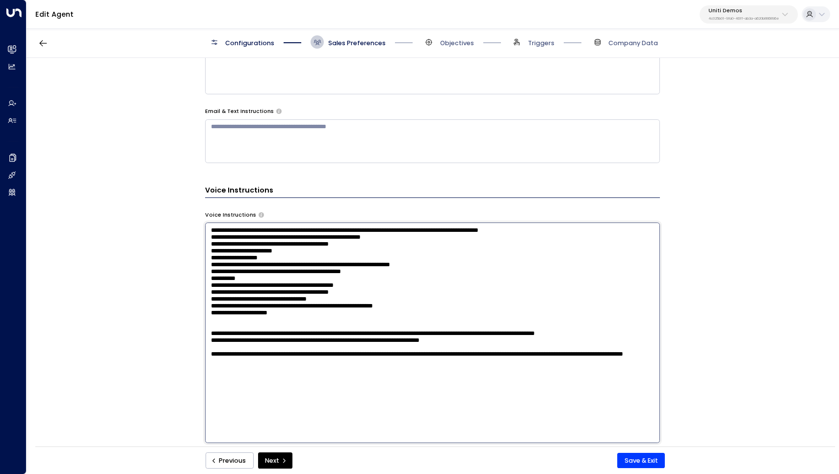
paste textarea "**********"
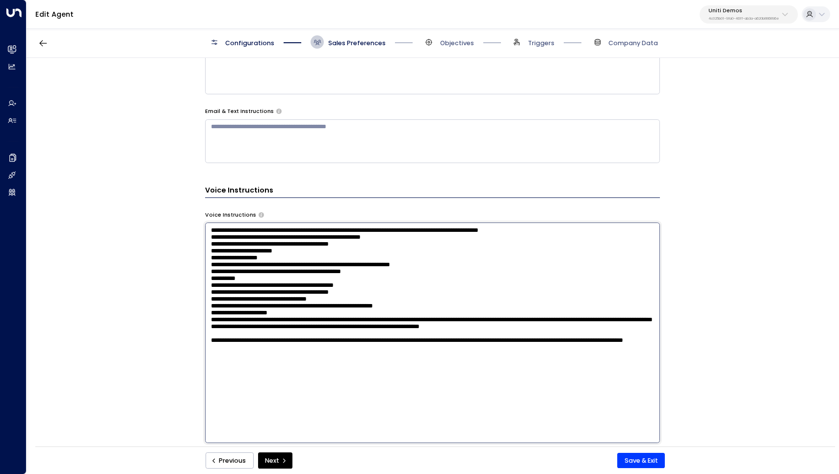
click at [344, 355] on textarea at bounding box center [432, 332] width 455 height 220
click at [475, 361] on textarea at bounding box center [432, 332] width 455 height 220
click at [409, 351] on textarea at bounding box center [432, 332] width 455 height 220
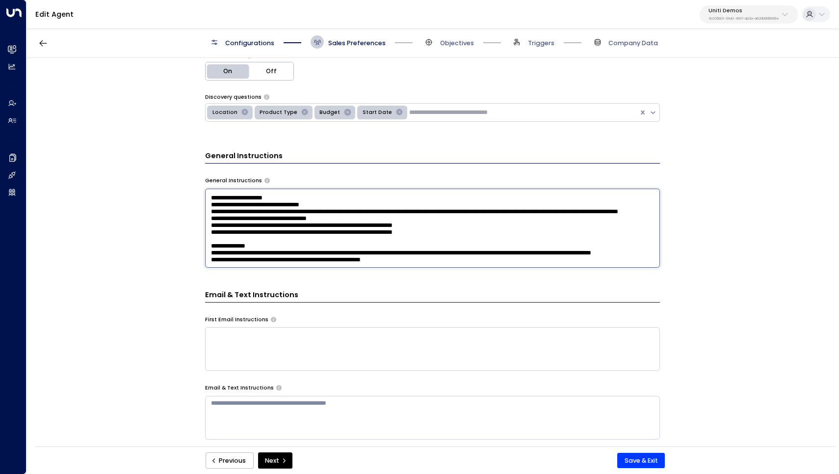
scroll to position [133, 0]
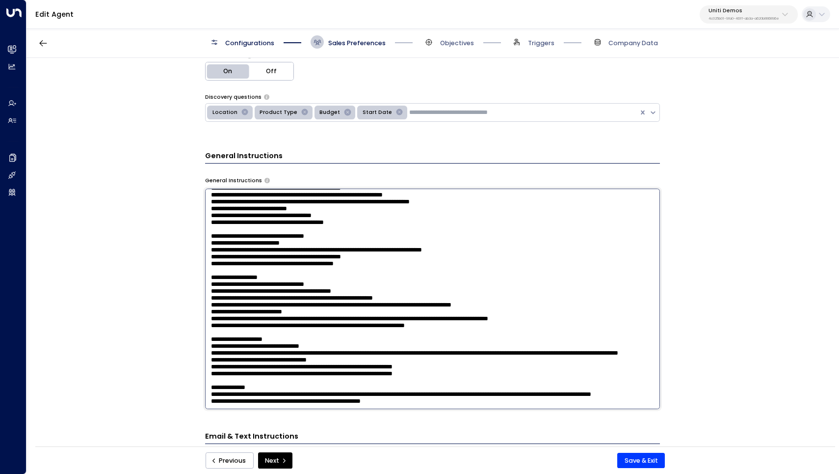
drag, startPoint x: 210, startPoint y: 211, endPoint x: 424, endPoint y: 221, distance: 213.8
click at [424, 221] on textarea at bounding box center [432, 298] width 455 height 220
drag, startPoint x: 467, startPoint y: 283, endPoint x: 203, endPoint y: 285, distance: 264.1
click at [203, 285] on div "**********" at bounding box center [433, 255] width 812 height 394
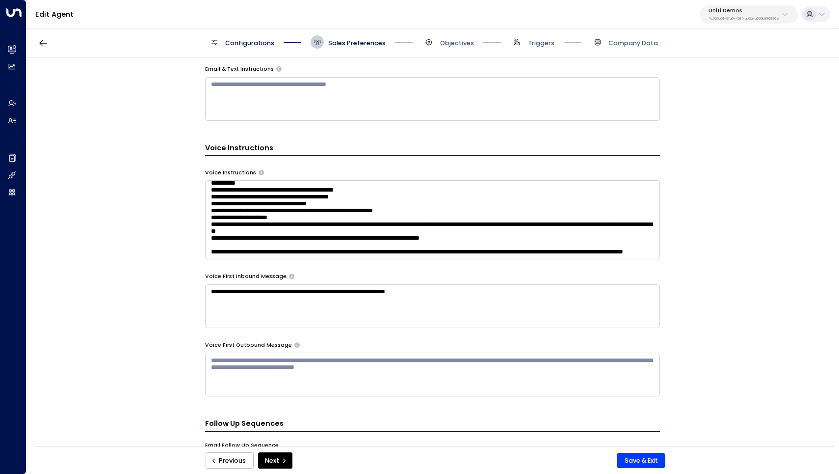
scroll to position [97, 0]
click at [433, 214] on textarea at bounding box center [432, 219] width 455 height 79
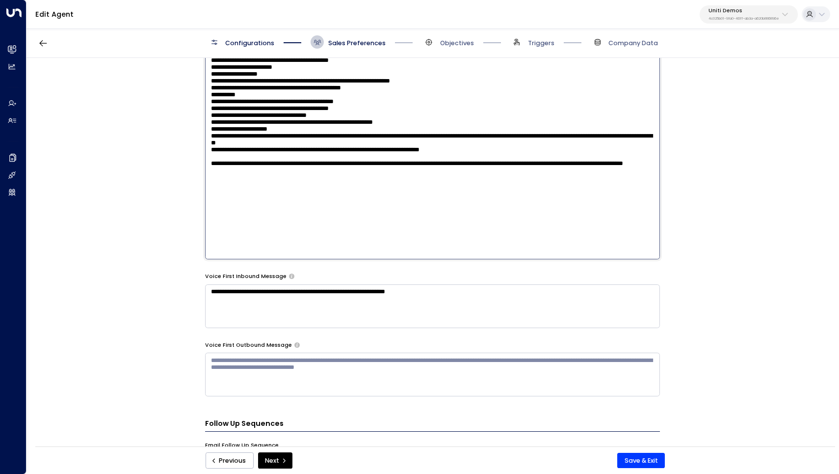
scroll to position [0, 0]
paste textarea "**********"
type textarea "**********"
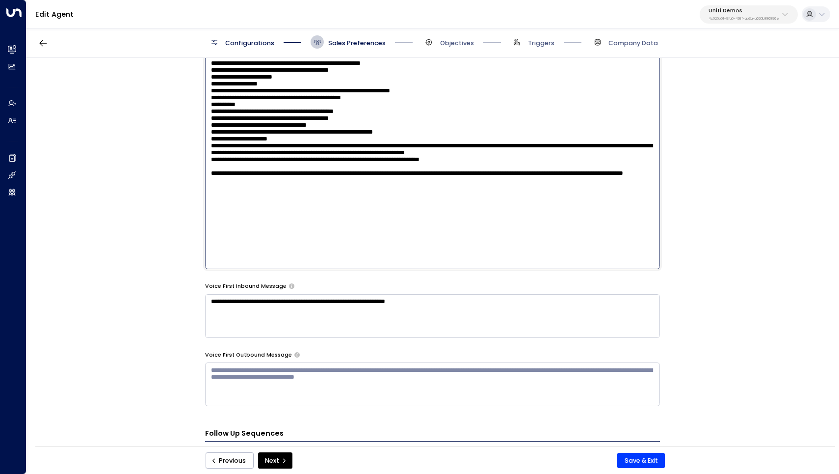
scroll to position [679, 0]
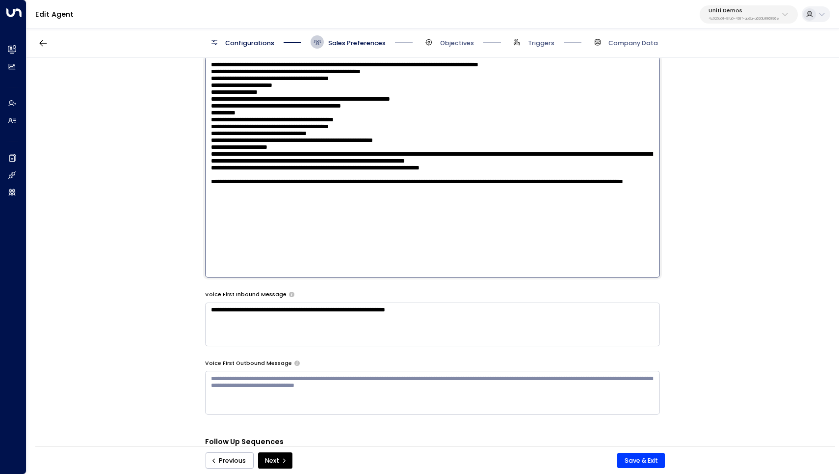
click at [404, 228] on textarea at bounding box center [432, 167] width 455 height 220
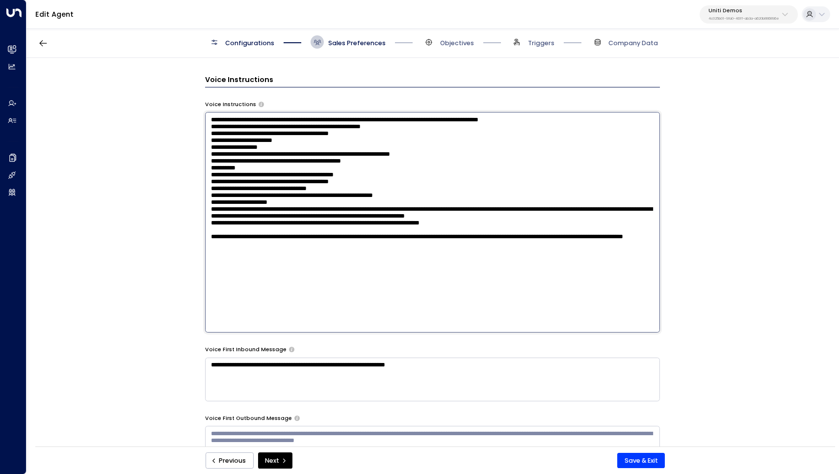
scroll to position [623, 0]
drag, startPoint x: 316, startPoint y: 278, endPoint x: 192, endPoint y: 106, distance: 211.4
click at [192, 106] on div "**********" at bounding box center [433, 255] width 812 height 394
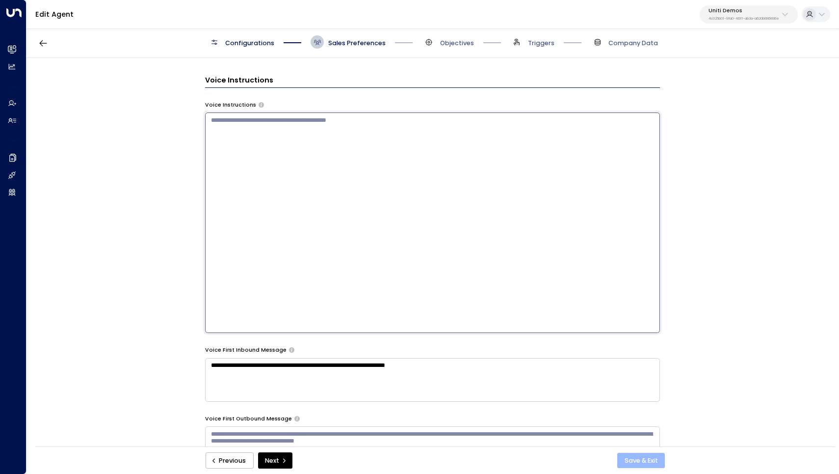
click at [644, 461] on button "Save & Exit" at bounding box center [641, 461] width 48 height 16
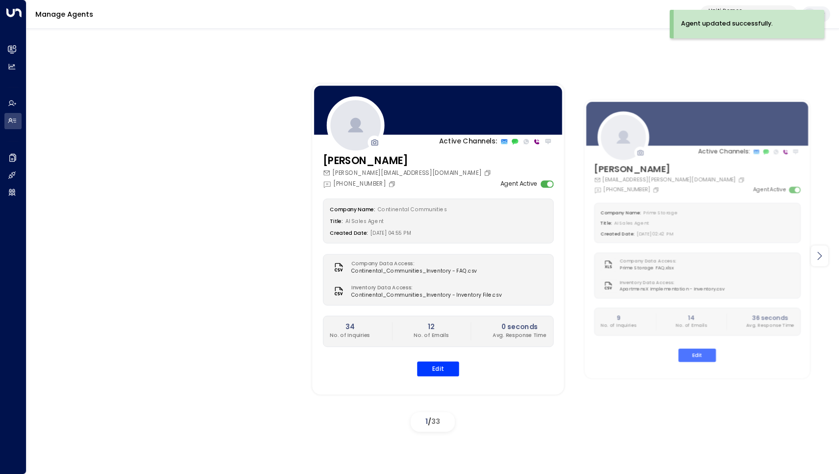
click at [825, 251] on icon at bounding box center [820, 256] width 12 height 12
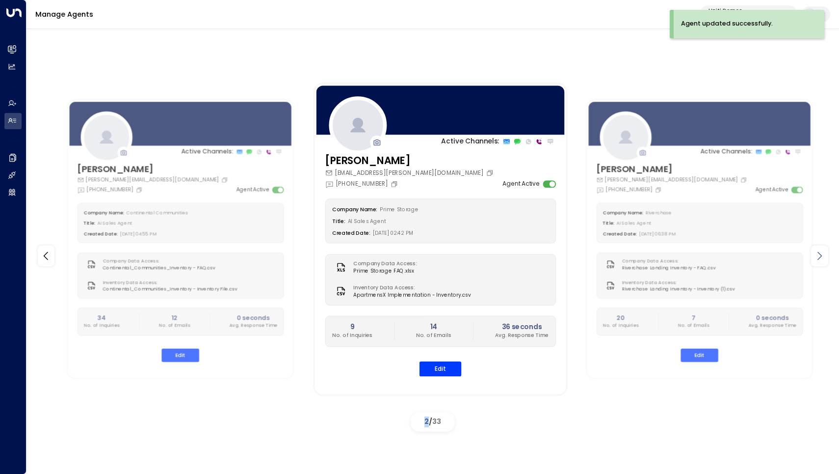
click at [825, 251] on icon at bounding box center [820, 256] width 12 height 12
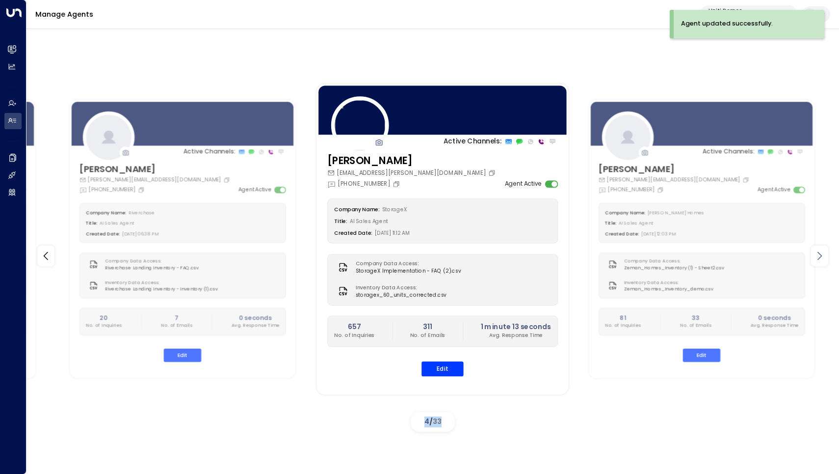
click at [825, 251] on icon at bounding box center [820, 256] width 12 height 12
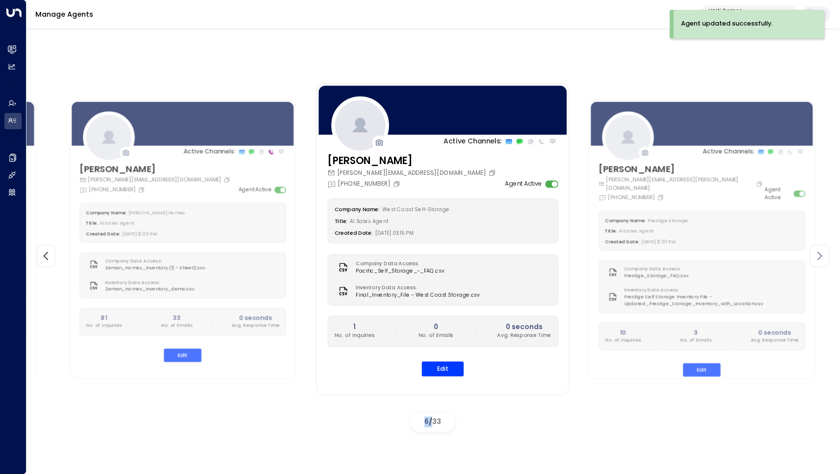
click at [825, 251] on icon at bounding box center [820, 256] width 12 height 12
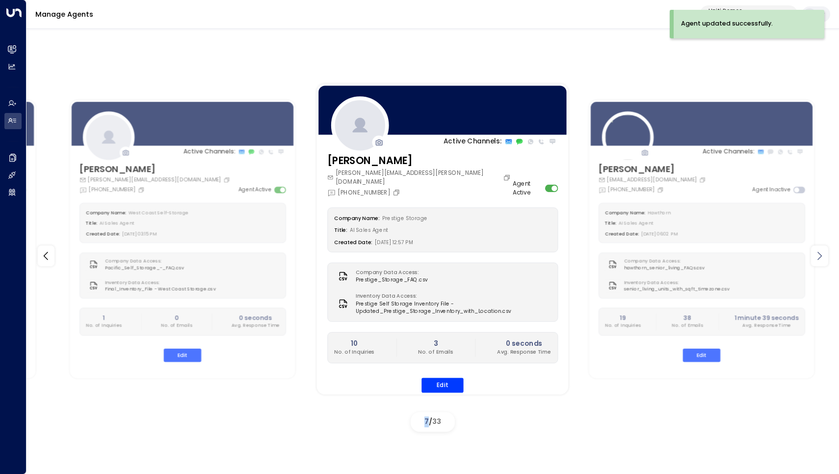
click at [825, 251] on icon at bounding box center [820, 256] width 12 height 12
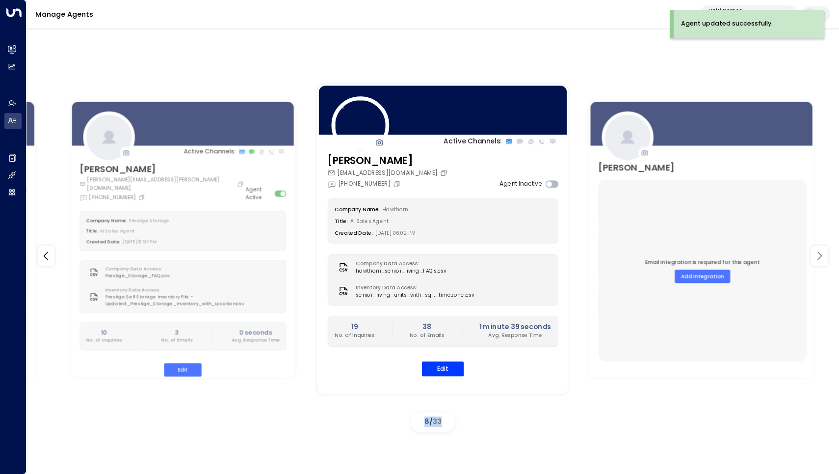
click at [825, 251] on icon at bounding box center [820, 256] width 12 height 12
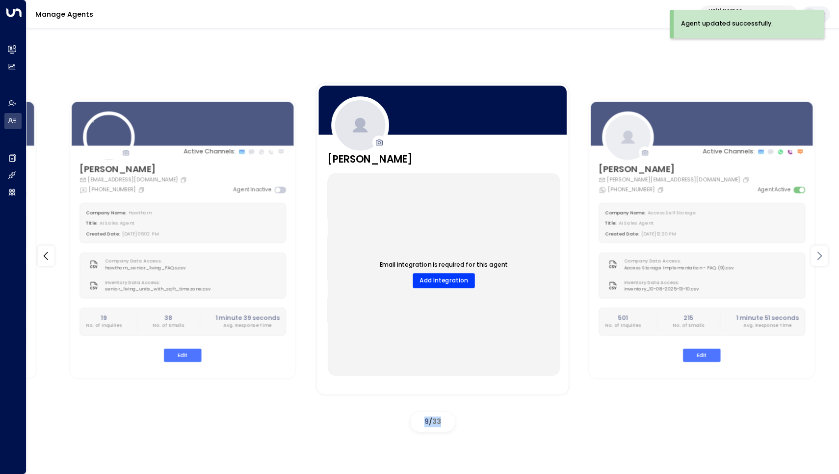
click at [825, 251] on icon at bounding box center [820, 256] width 12 height 12
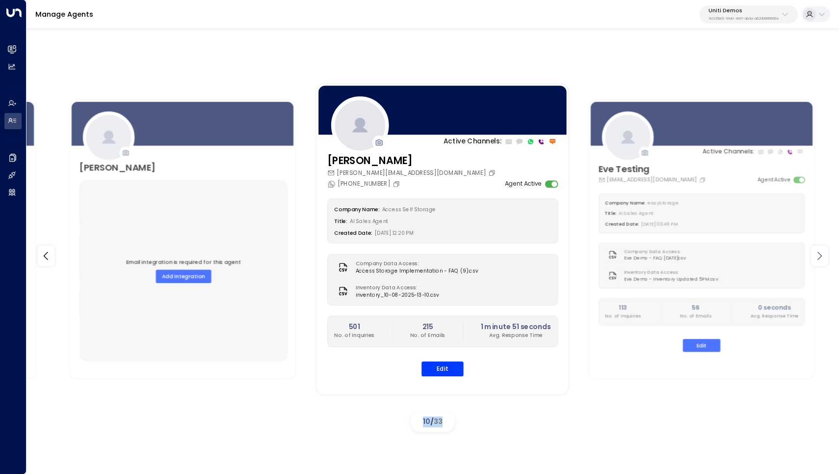
click at [825, 251] on icon at bounding box center [820, 256] width 12 height 12
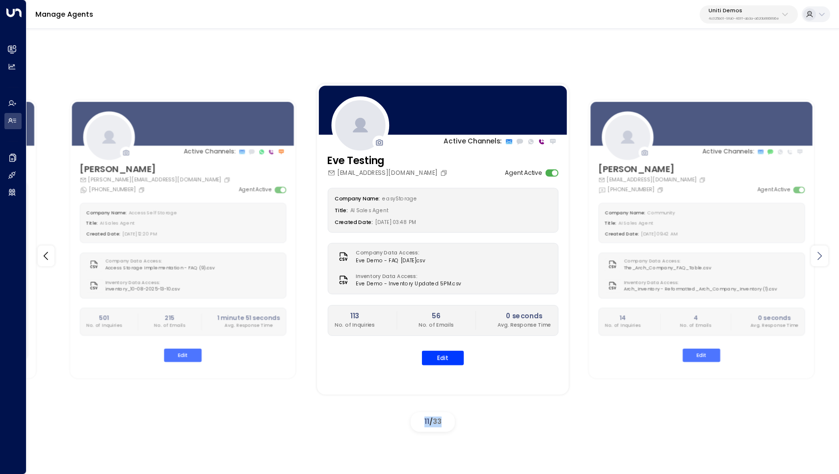
click at [825, 251] on icon at bounding box center [820, 256] width 12 height 12
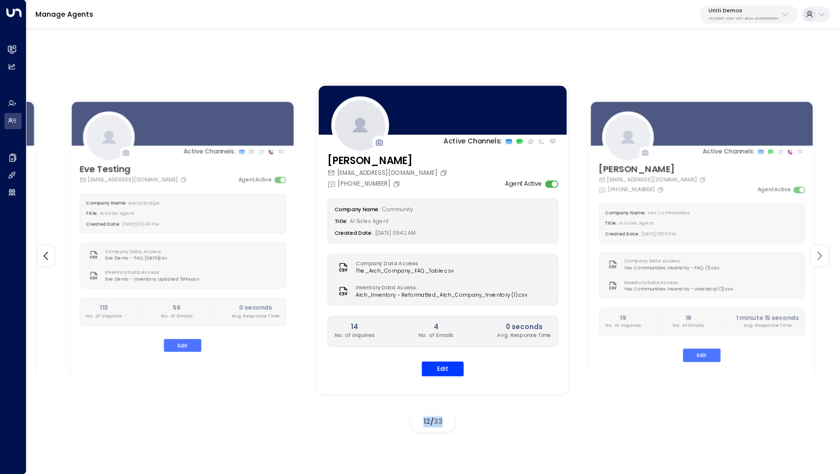
click at [825, 251] on icon at bounding box center [820, 256] width 12 height 12
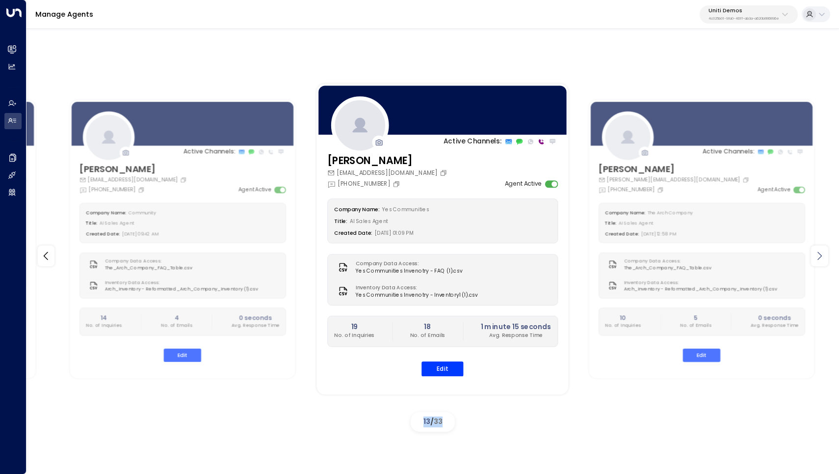
click at [825, 251] on icon at bounding box center [820, 256] width 12 height 12
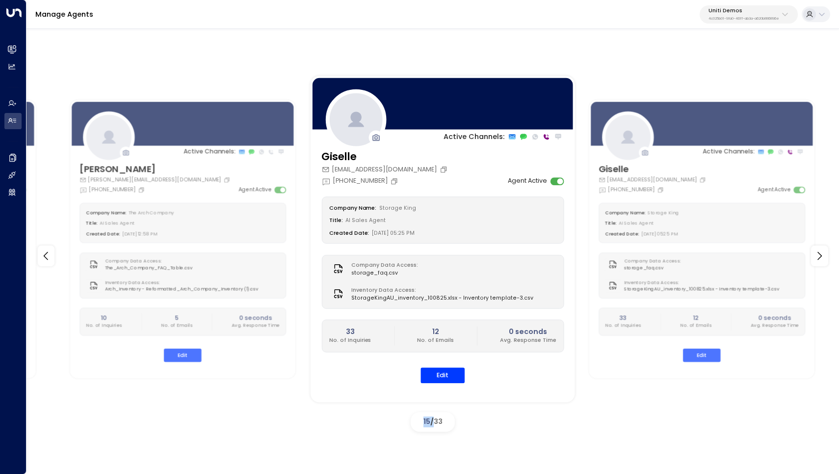
click at [488, 236] on div "Created Date: [DATE] 05:25 PM" at bounding box center [442, 232] width 227 height 11
click at [451, 370] on button "Edit" at bounding box center [443, 375] width 44 height 15
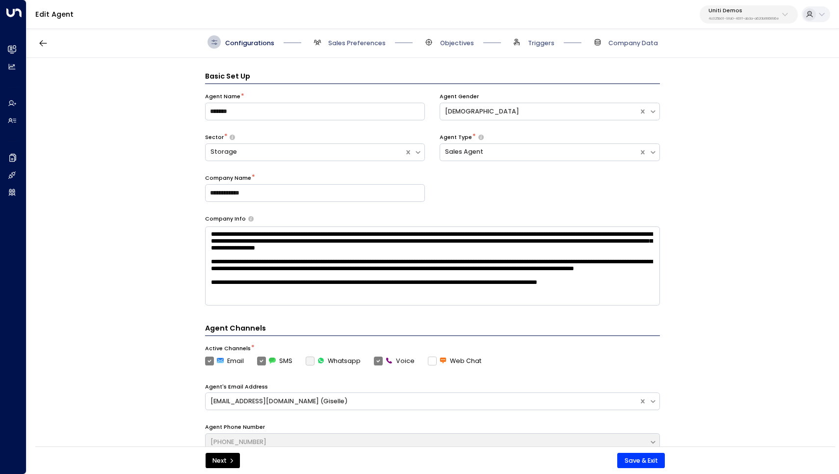
scroll to position [13, 0]
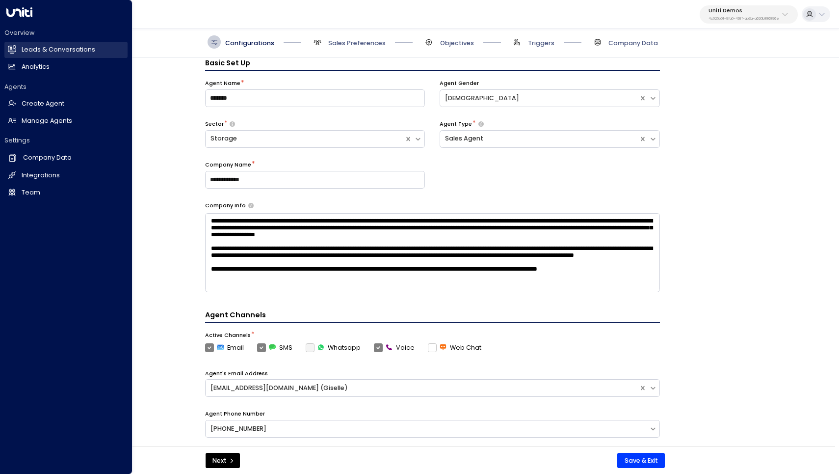
click at [39, 51] on h2 "Leads & Conversations" at bounding box center [59, 49] width 74 height 9
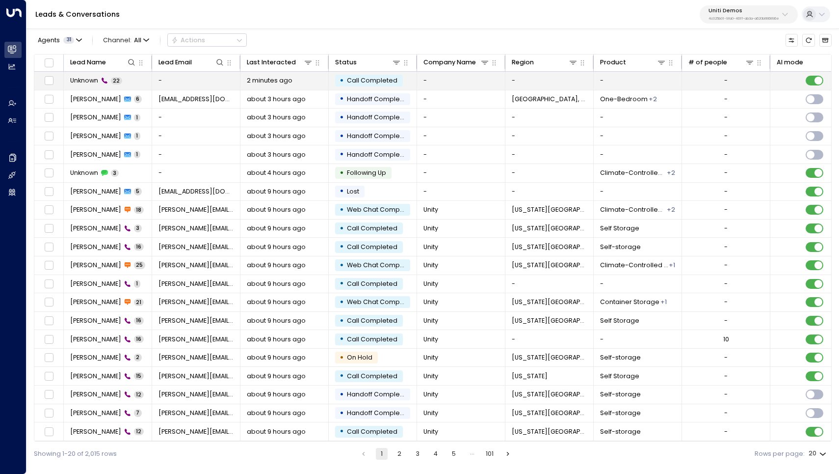
click at [85, 79] on span "Unknown" at bounding box center [84, 80] width 28 height 9
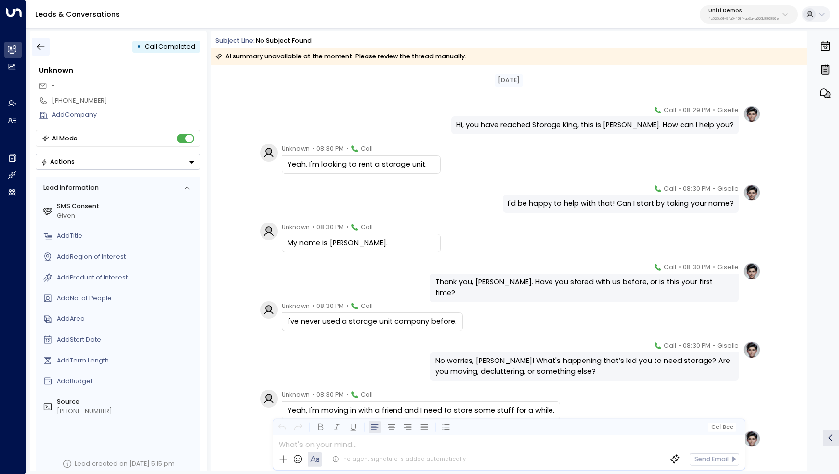
click at [38, 47] on icon "button" at bounding box center [40, 47] width 7 height 6
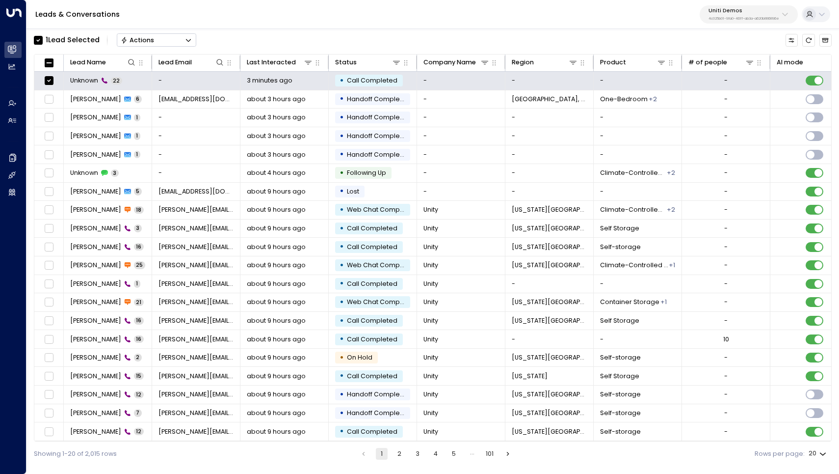
click at [191, 39] on icon "Button group with a nested menu" at bounding box center [188, 40] width 5 height 3
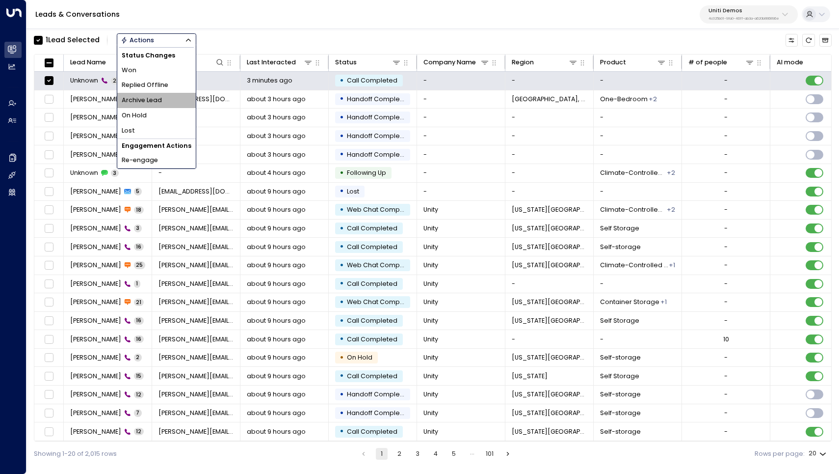
click at [164, 99] on li "Archive Lead" at bounding box center [156, 100] width 79 height 15
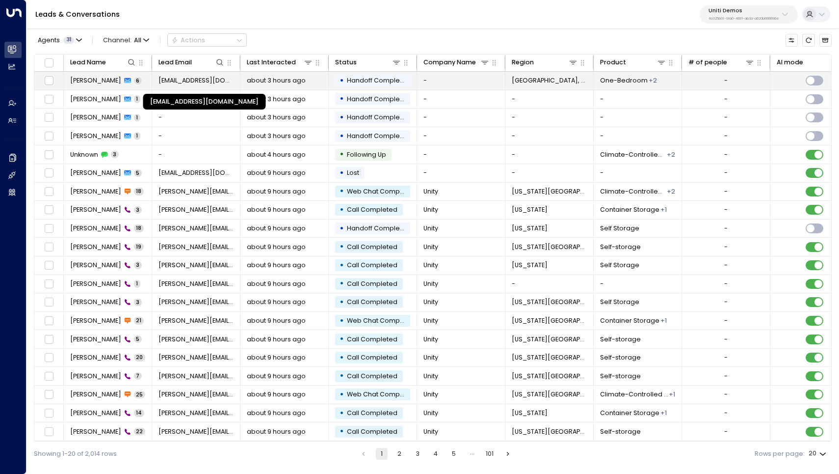
click at [170, 83] on span "[EMAIL_ADDRESS][DOMAIN_NAME]" at bounding box center [197, 80] width 76 height 9
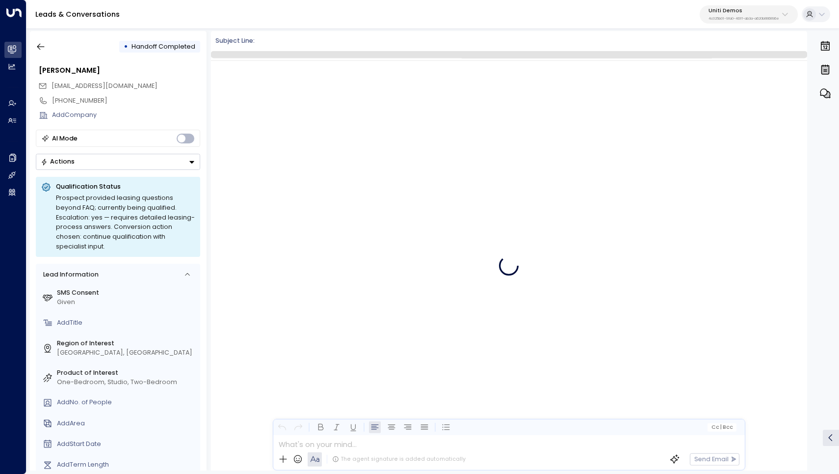
scroll to position [1176, 0]
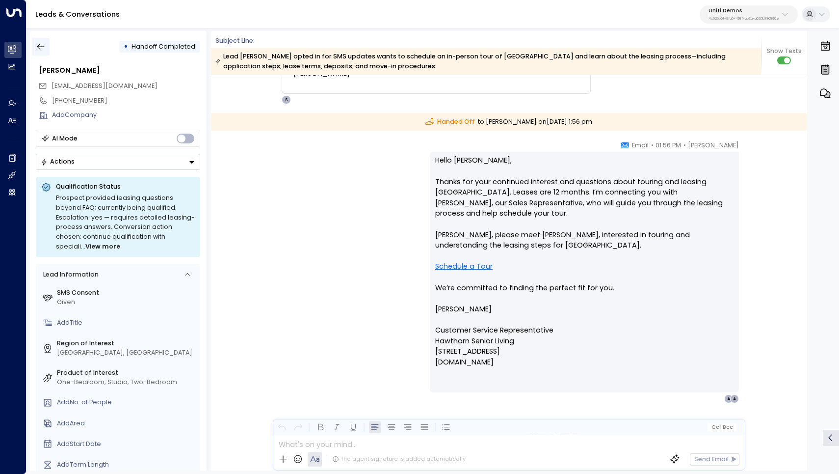
click at [41, 40] on button "button" at bounding box center [41, 47] width 18 height 18
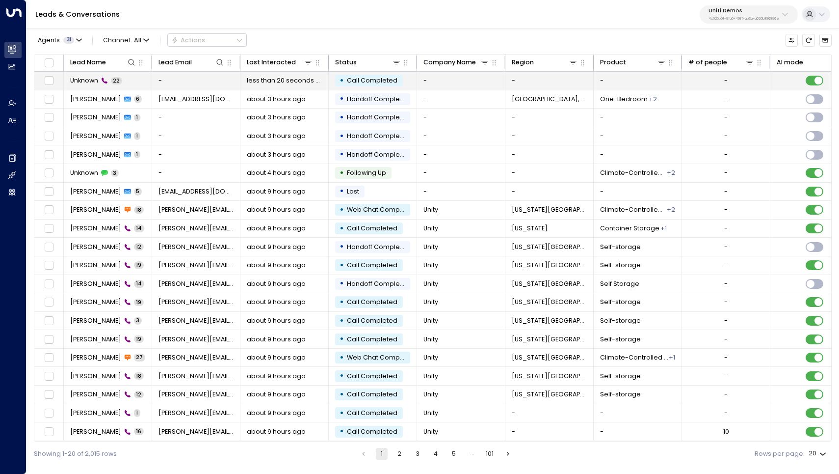
click at [102, 81] on icon at bounding box center [104, 80] width 7 height 7
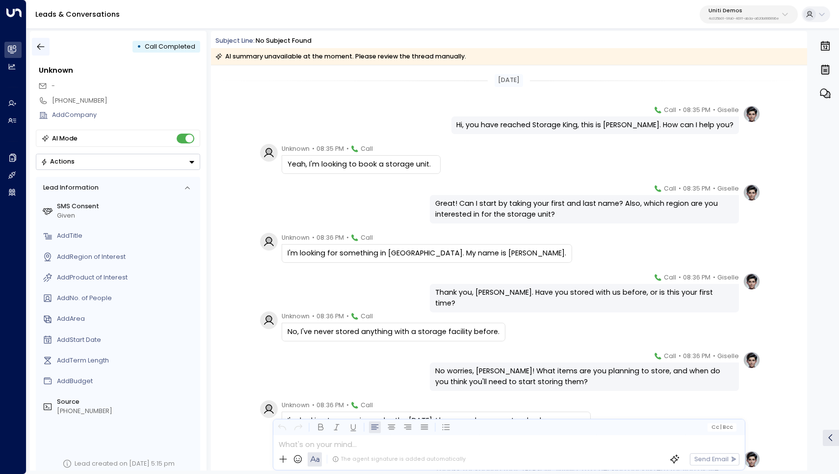
click at [43, 44] on icon "button" at bounding box center [41, 47] width 10 height 10
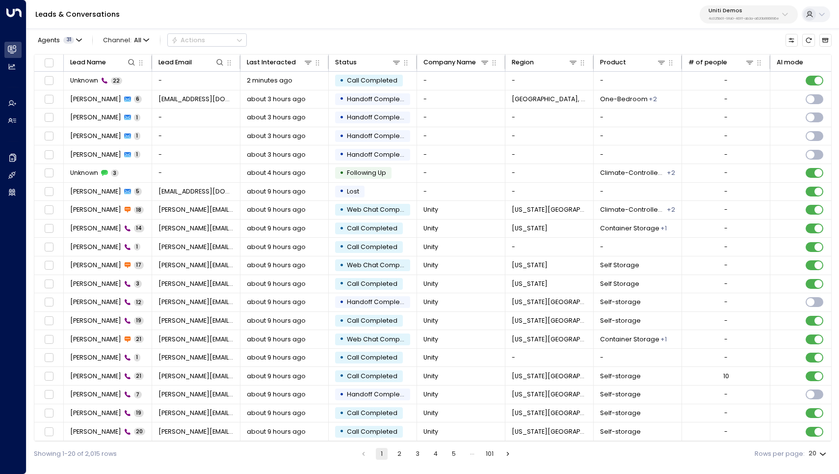
click at [357, 33] on div "Agents 31 Channel: All Actions" at bounding box center [433, 40] width 798 height 19
click at [726, 17] on p "4c025b01-9fa0-46ff-ab3a-a620b886896e" at bounding box center [744, 19] width 71 height 4
type input "********"
click at [752, 75] on span "ID: 33332e4c-23b5-45a2-9007-0d0a9f804fa6" at bounding box center [767, 79] width 128 height 8
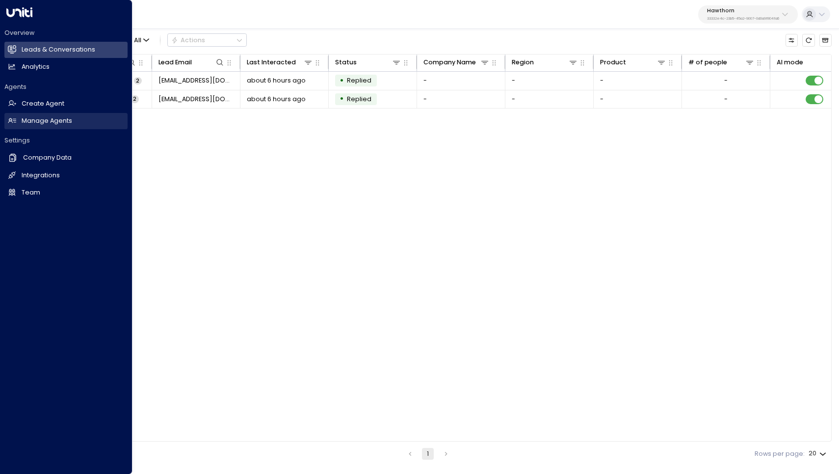
click at [41, 118] on h2 "Manage Agents" at bounding box center [47, 120] width 51 height 9
